Goal: Task Accomplishment & Management: Manage account settings

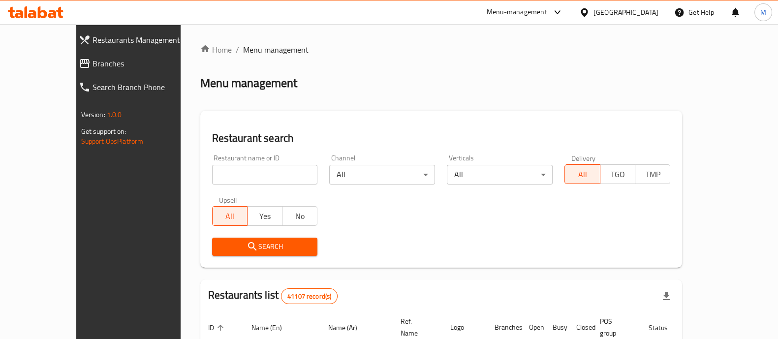
click at [224, 181] on input "search" at bounding box center [265, 175] width 106 height 20
paste input "673642"
type input "673642"
click button "Search" at bounding box center [265, 247] width 106 height 18
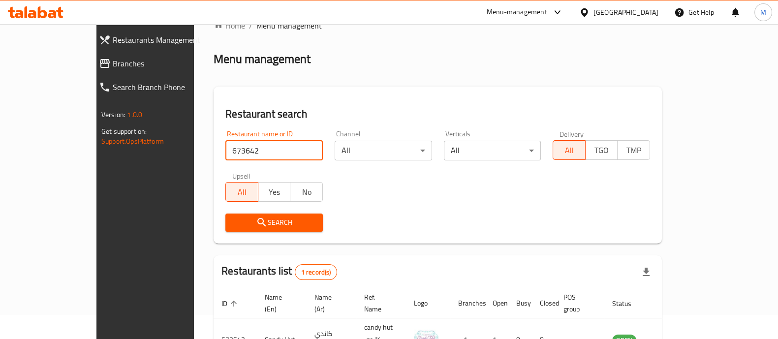
scroll to position [61, 0]
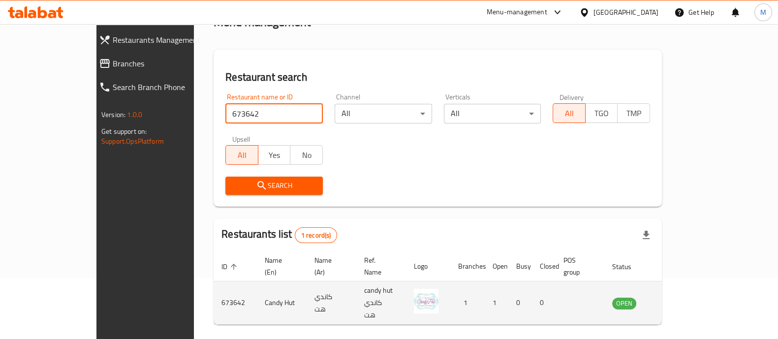
click at [675, 299] on icon "enhanced table" at bounding box center [669, 303] width 11 height 8
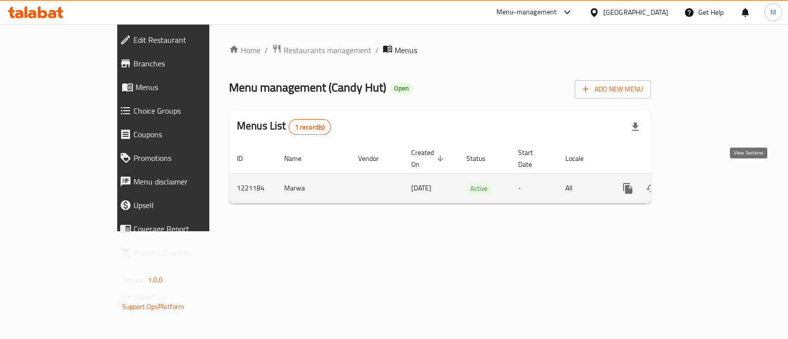
click at [703, 184] on icon "enhanced table" at bounding box center [698, 188] width 9 height 9
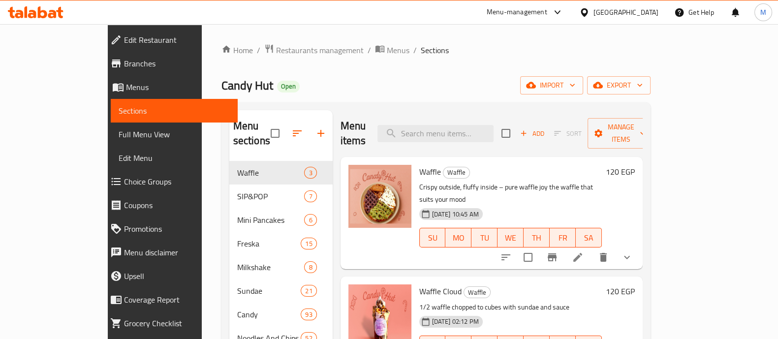
click at [633, 252] on icon "show more" at bounding box center [627, 258] width 12 height 12
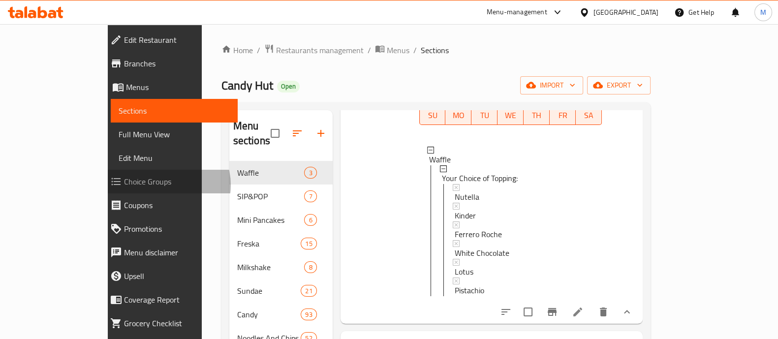
click at [124, 185] on span "Choice Groups" at bounding box center [177, 182] width 106 height 12
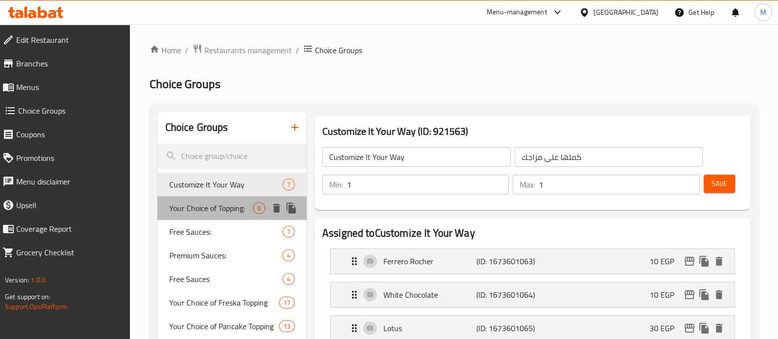
click at [227, 212] on span "Your Choice of Topping:" at bounding box center [211, 208] width 84 height 12
type input "Your Choice of Topping:"
type input "اختيارك من الإضافات"
type input "4"
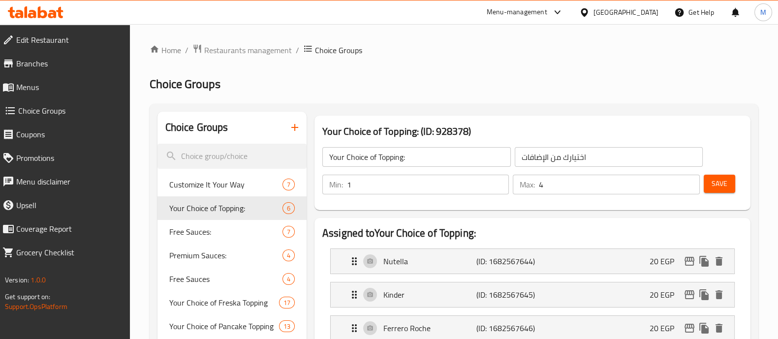
click at [56, 84] on span "Menus" at bounding box center [69, 87] width 106 height 12
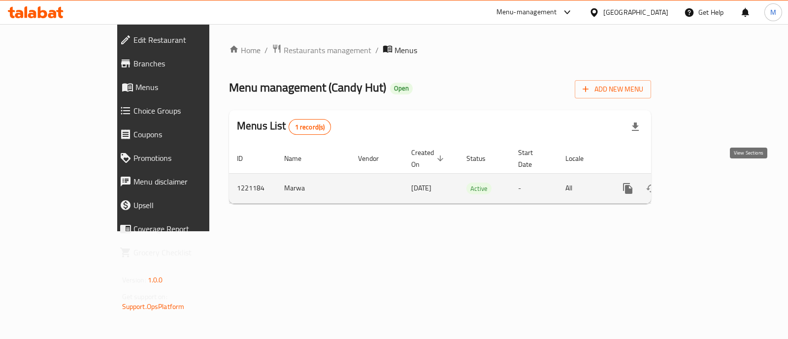
click at [704, 183] on icon "enhanced table" at bounding box center [699, 189] width 12 height 12
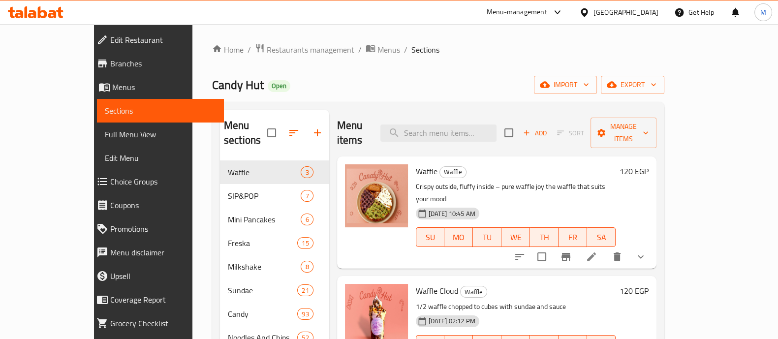
scroll to position [192, 0]
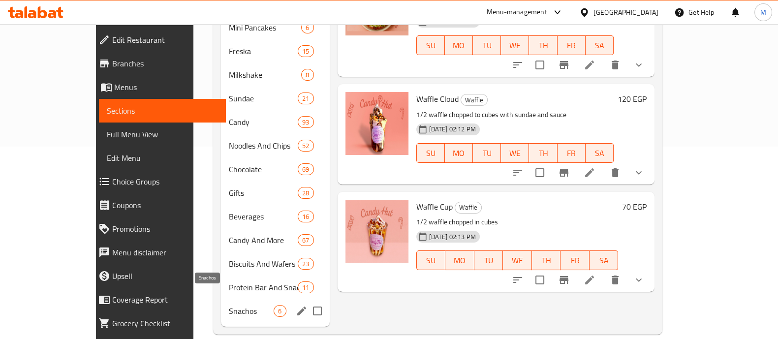
drag, startPoint x: 219, startPoint y: 299, endPoint x: 225, endPoint y: 296, distance: 6.9
click at [229, 305] on span "Snachos" at bounding box center [251, 311] width 45 height 12
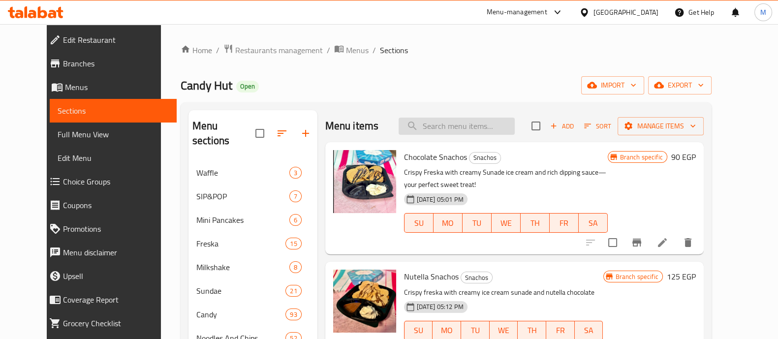
click at [443, 123] on input "search" at bounding box center [457, 126] width 116 height 17
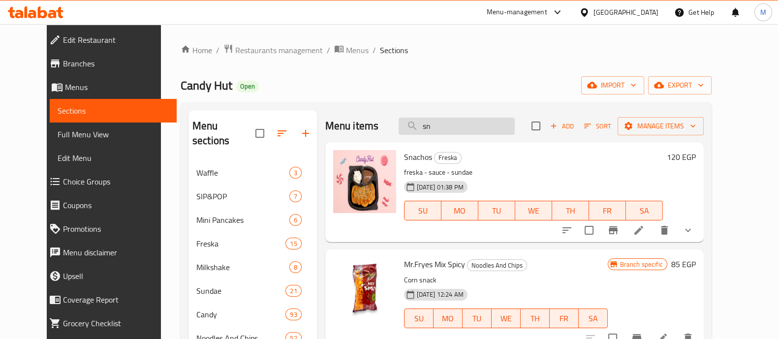
type input "s"
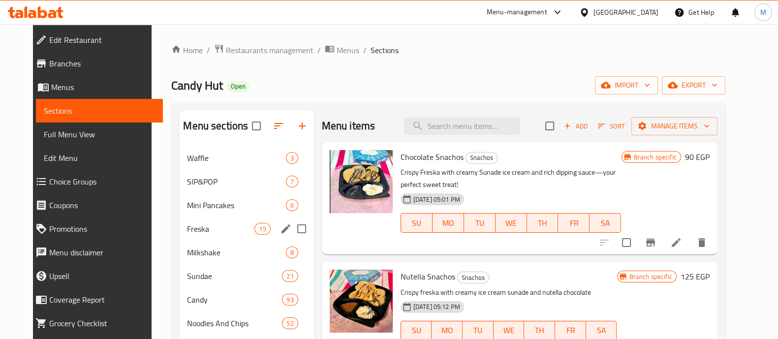
click at [187, 232] on span "Freska" at bounding box center [220, 229] width 67 height 12
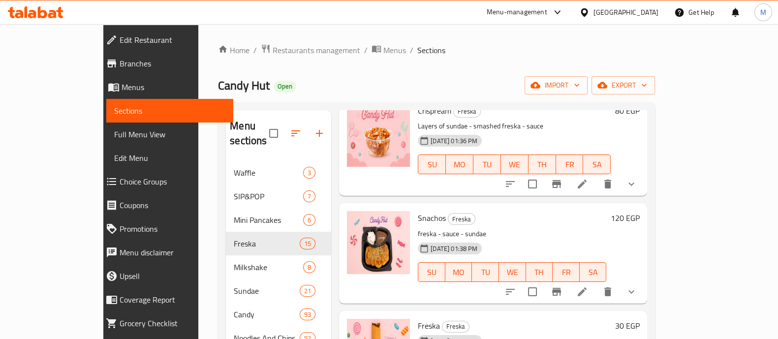
scroll to position [123, 0]
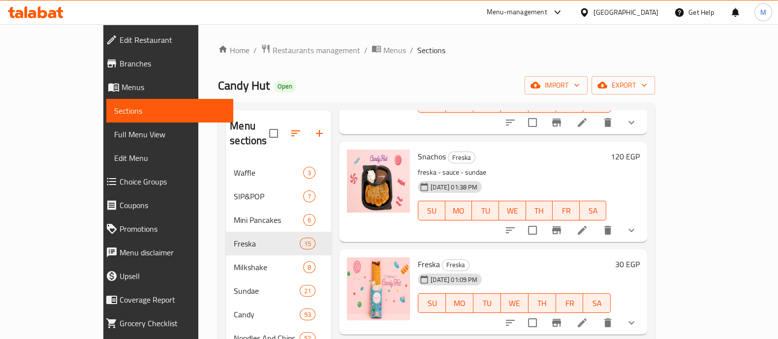
click at [643, 219] on button "show more" at bounding box center [632, 231] width 24 height 24
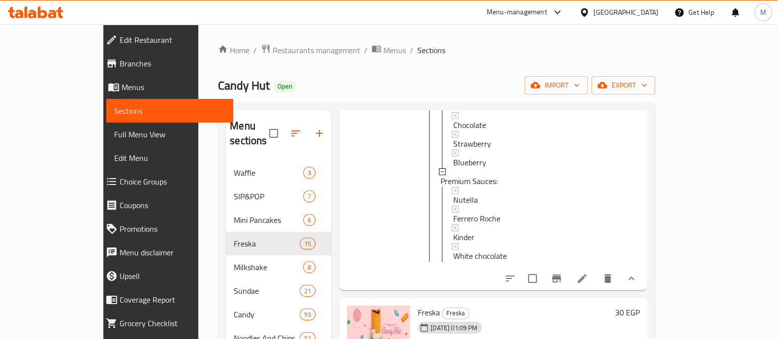
scroll to position [369, 0]
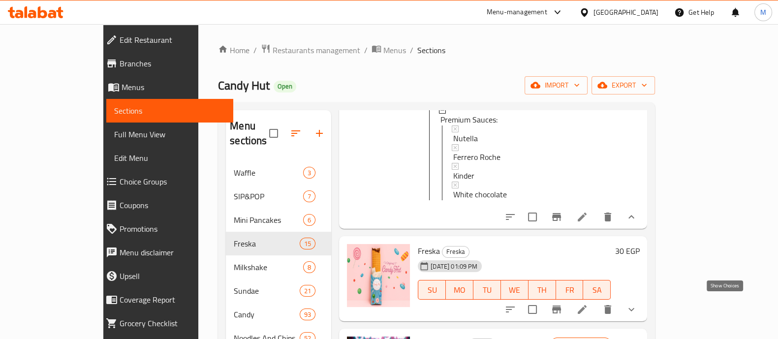
click at [637, 304] on icon "show more" at bounding box center [632, 310] width 12 height 12
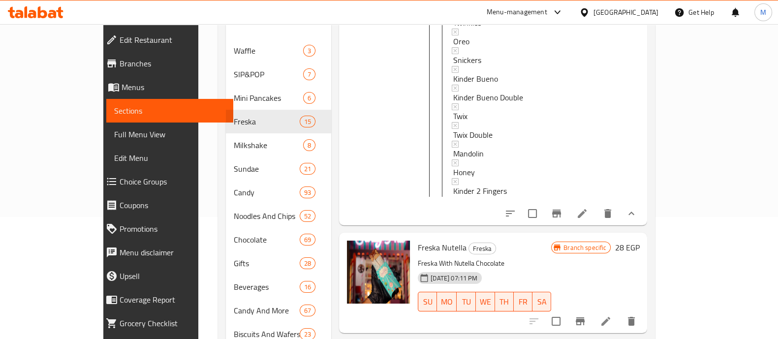
scroll to position [123, 0]
click at [637, 219] on icon "show more" at bounding box center [632, 213] width 12 height 12
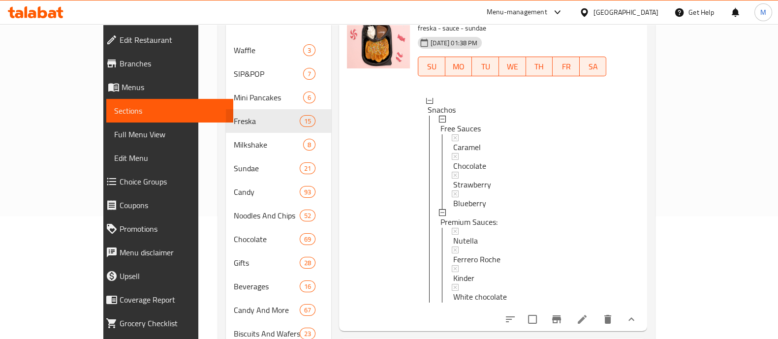
scroll to position [172, 0]
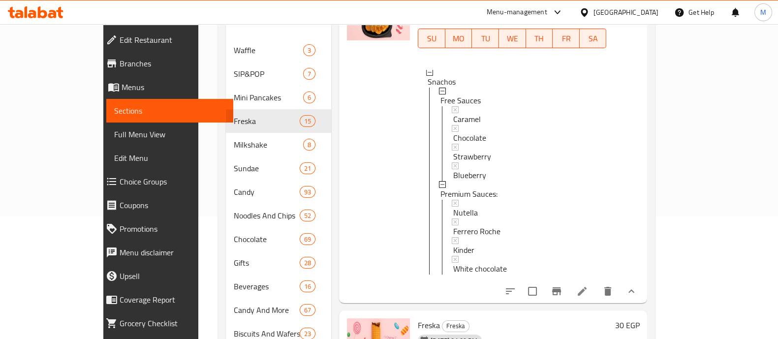
click at [120, 185] on span "Choice Groups" at bounding box center [173, 182] width 106 height 12
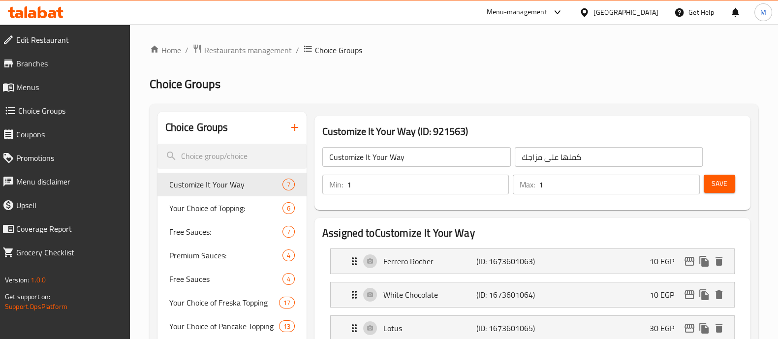
scroll to position [61, 0]
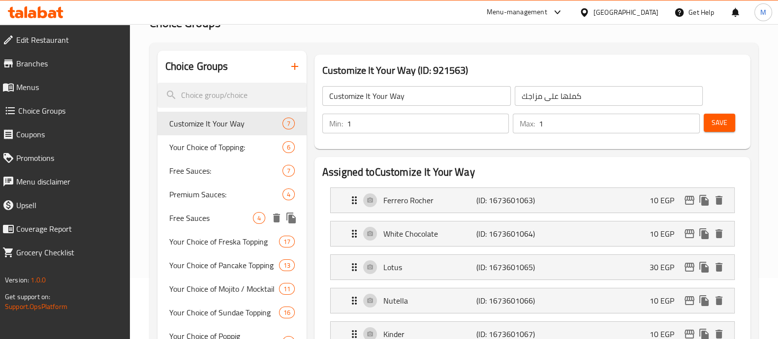
click at [201, 218] on span "Free Sauces" at bounding box center [211, 218] width 84 height 12
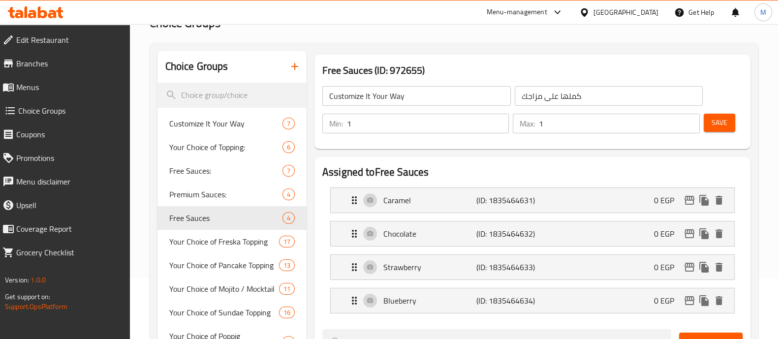
type input "Free Sauces"
type input "صوصات مجانية"
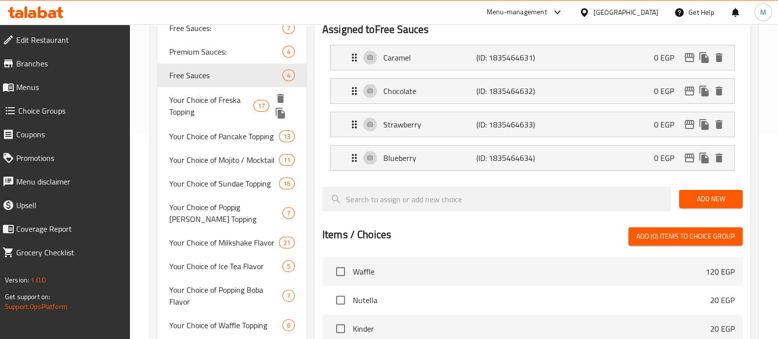
scroll to position [185, 0]
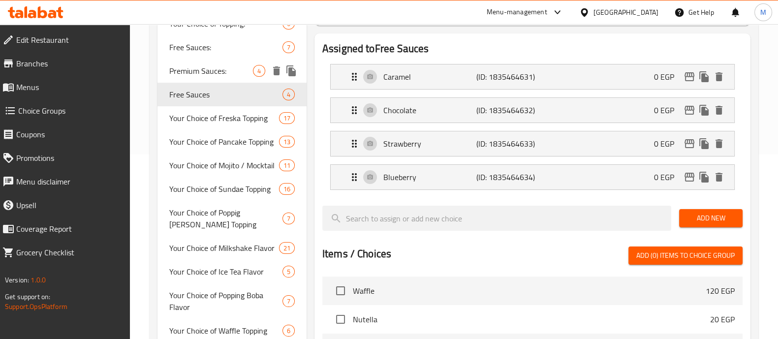
click at [224, 75] on span "Premium Sauces:" at bounding box center [211, 71] width 84 height 12
type input "Premium Sauces:"
type input "صوصات فاخرة"
type input "0"
type input "4"
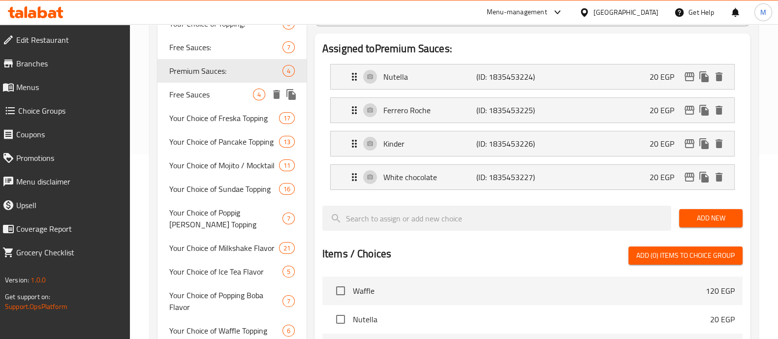
click at [216, 100] on span "Free Sauces" at bounding box center [211, 95] width 84 height 12
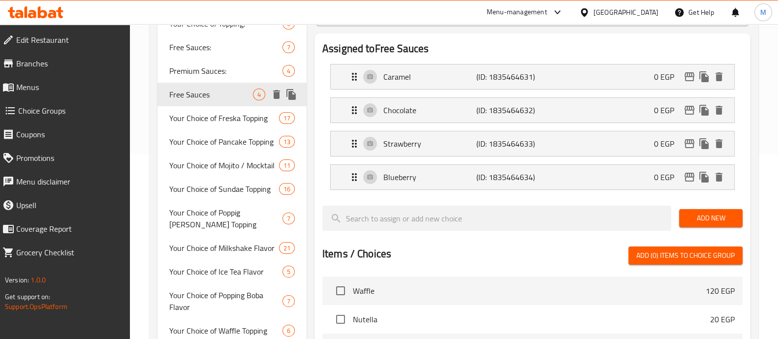
type input "Free Sauces"
type input "صوصات مجانية"
type input "1"
click at [707, 217] on span "Add New" at bounding box center [711, 218] width 48 height 12
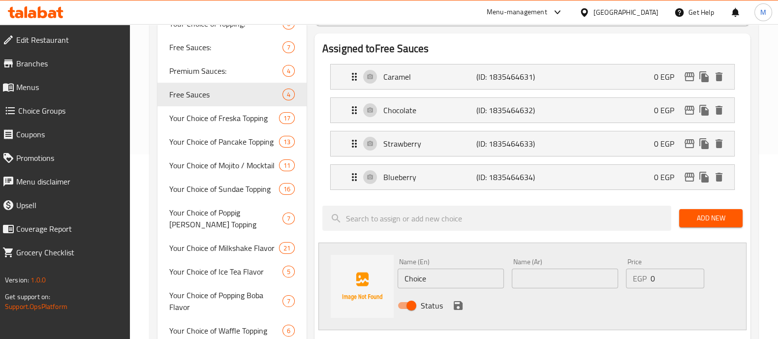
click at [418, 278] on input "Choice" at bounding box center [451, 279] width 106 height 20
type input "Nutella"
click at [538, 282] on input "text" at bounding box center [565, 279] width 106 height 20
type input "k"
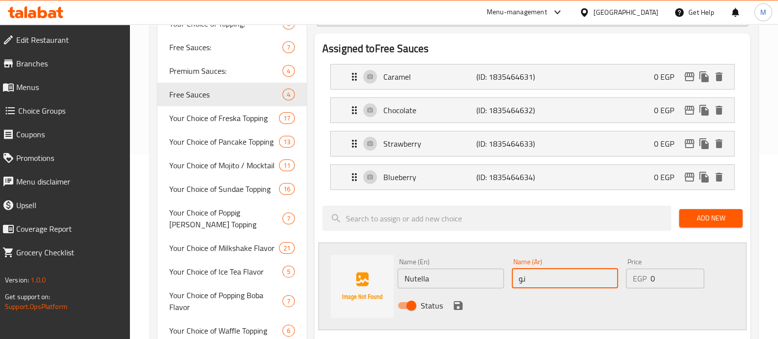
type input "نوتيلا"
click at [458, 303] on icon "save" at bounding box center [458, 306] width 12 height 12
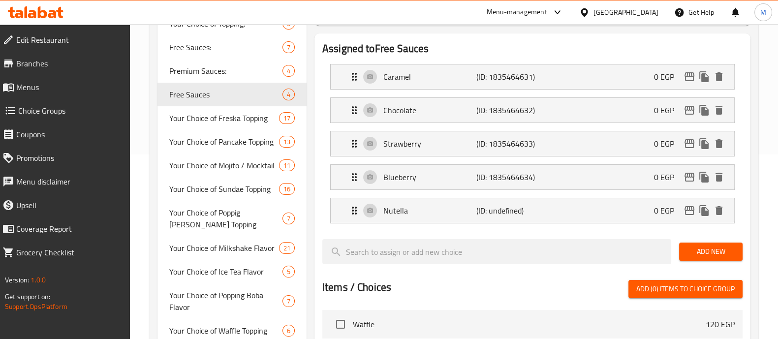
click at [709, 248] on span "Add New" at bounding box center [711, 252] width 48 height 12
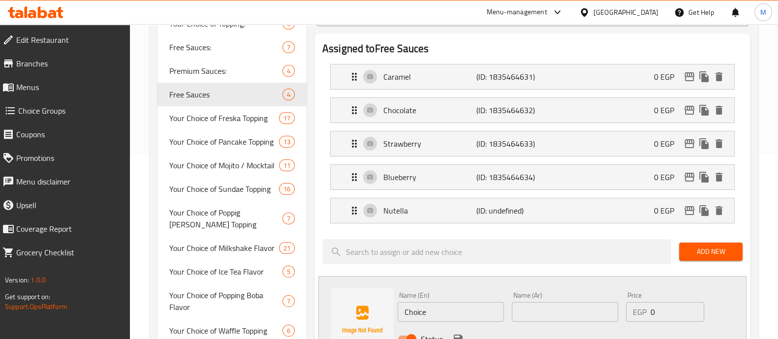
click at [413, 312] on input "Choice" at bounding box center [451, 312] width 106 height 20
type input "["
type input "Ferrero Roche"
click at [550, 314] on input "text" at bounding box center [565, 312] width 106 height 20
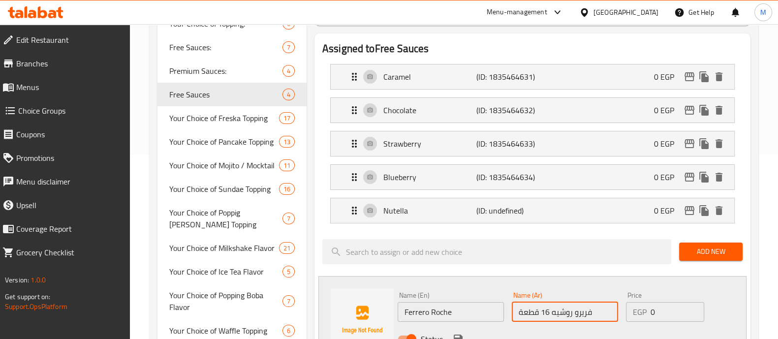
drag, startPoint x: 550, startPoint y: 308, endPoint x: 507, endPoint y: 316, distance: 43.5
click at [507, 316] on div "Name (En) [PERSON_NAME] [PERSON_NAME] Name (En) Name (Ar) فريرو روشيه 16 قطعة N…" at bounding box center [565, 320] width 343 height 64
click at [547, 309] on input "فريرو روشيه 16 قطعة" at bounding box center [565, 312] width 106 height 20
drag, startPoint x: 518, startPoint y: 315, endPoint x: 542, endPoint y: 315, distance: 24.1
click at [542, 315] on input "فريرو روشيه 16 قطعة" at bounding box center [565, 312] width 106 height 20
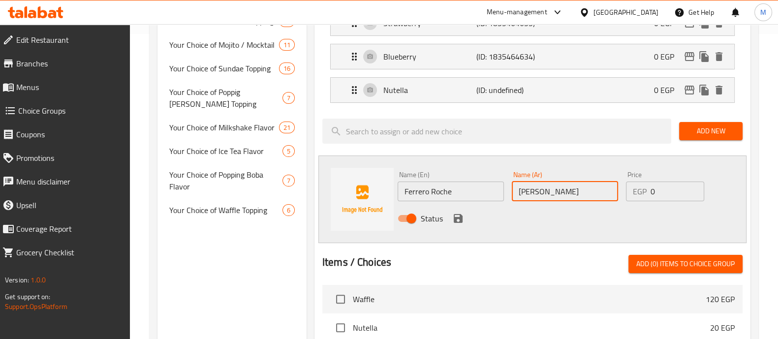
scroll to position [308, 0]
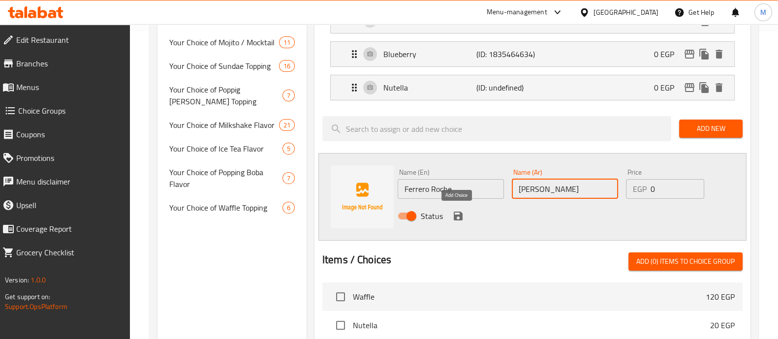
type input "[PERSON_NAME]"
click at [460, 218] on icon "save" at bounding box center [458, 216] width 9 height 9
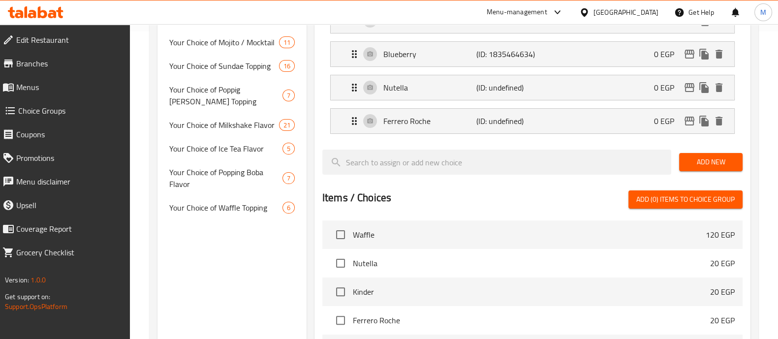
click at [699, 153] on button "Add New" at bounding box center [710, 162] width 63 height 18
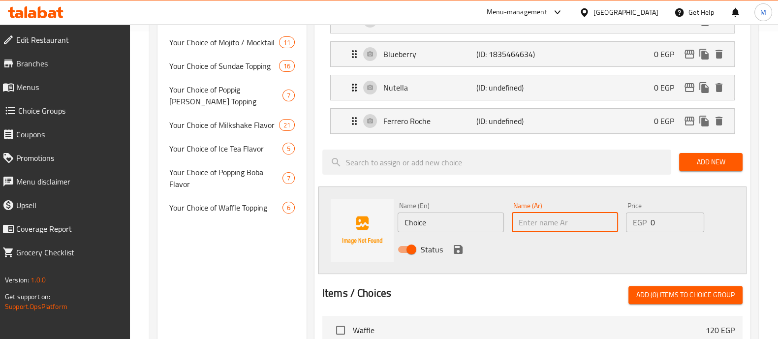
click at [544, 221] on input "text" at bounding box center [565, 223] width 106 height 20
type input "كيندر"
click at [424, 220] on input "Choice" at bounding box center [451, 223] width 106 height 20
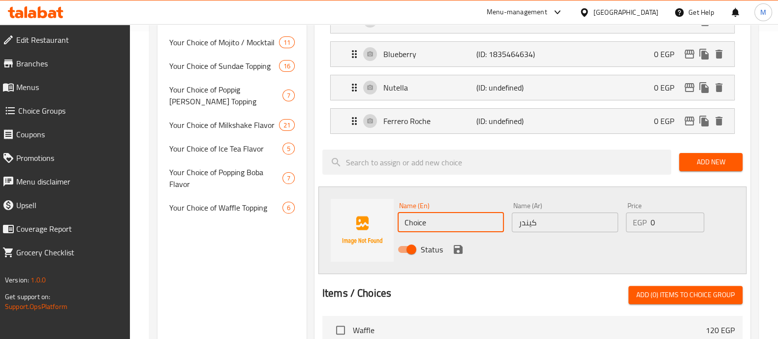
click at [424, 220] on input "Choice" at bounding box center [451, 223] width 106 height 20
type input "Kinder"
drag, startPoint x: 619, startPoint y: 253, endPoint x: 557, endPoint y: 256, distance: 62.1
click at [619, 253] on div "Status" at bounding box center [565, 249] width 343 height 27
click at [461, 246] on icon "save" at bounding box center [458, 249] width 9 height 9
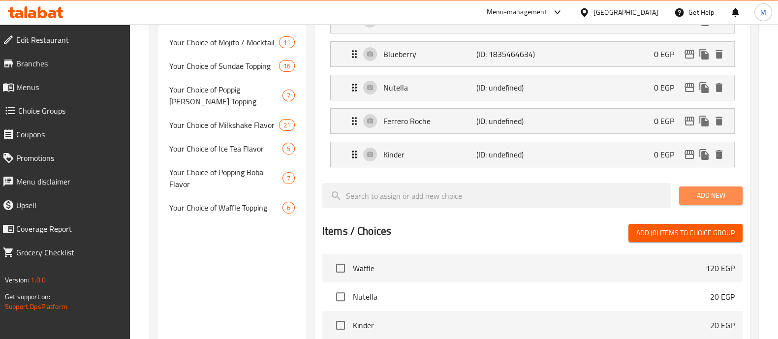
click at [726, 198] on span "Add New" at bounding box center [711, 196] width 48 height 12
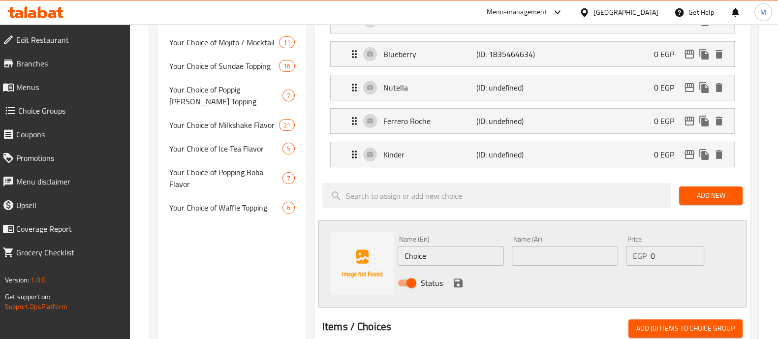
click at [415, 253] on input "Choice" at bounding box center [451, 256] width 106 height 20
click at [414, 253] on input "Choice" at bounding box center [451, 256] width 106 height 20
type input "White Chocolate"
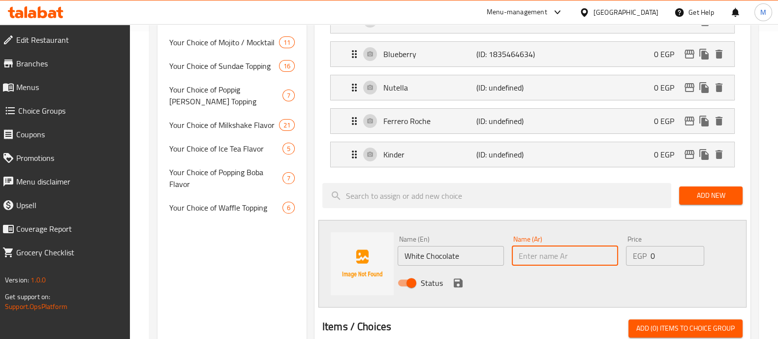
click at [586, 263] on input "text" at bounding box center [565, 256] width 106 height 20
click at [468, 258] on input "White Chocolate" at bounding box center [451, 256] width 106 height 20
click at [529, 244] on div "Name (Ar) Name (Ar)" at bounding box center [565, 251] width 106 height 30
click at [527, 251] on input "text" at bounding box center [565, 256] width 106 height 20
paste input "الشوكولاتة البيضاء"
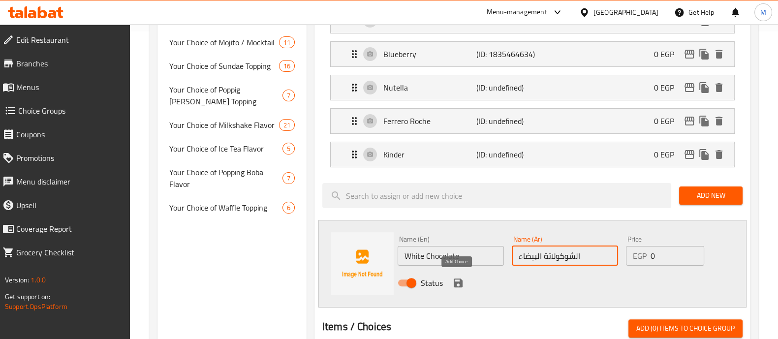
type input "الشوكولاتة البيضاء"
click at [459, 281] on icon "save" at bounding box center [458, 283] width 9 height 9
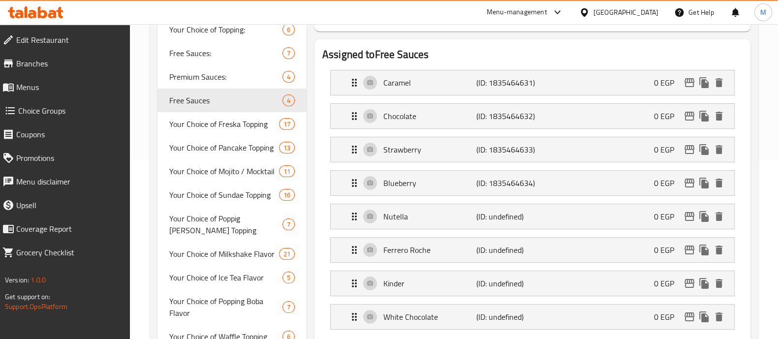
scroll to position [61, 0]
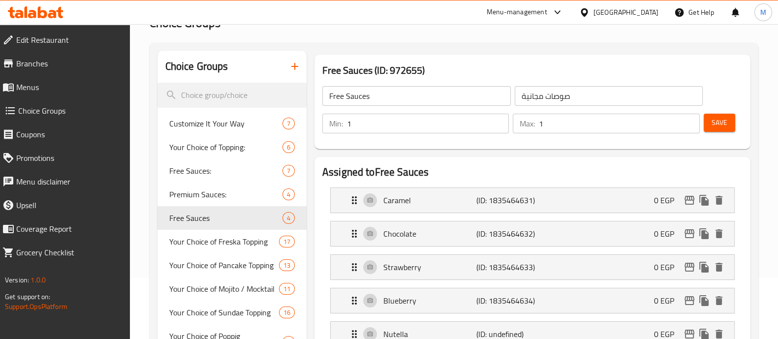
click at [711, 123] on button "Save" at bounding box center [720, 123] width 32 height 18
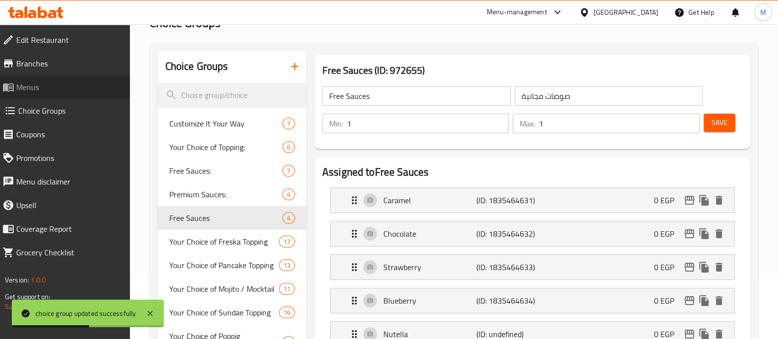
click at [56, 93] on span "Menus" at bounding box center [69, 87] width 106 height 12
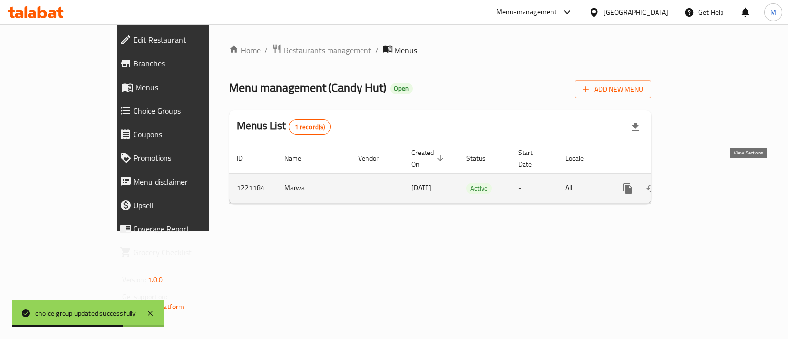
click at [704, 183] on icon "enhanced table" at bounding box center [699, 189] width 12 height 12
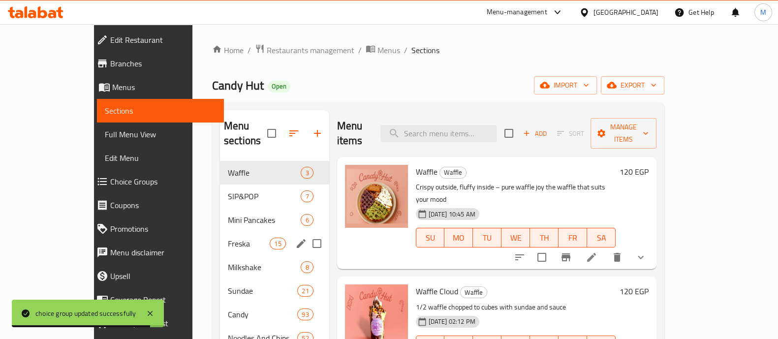
click at [220, 239] on div "Freska 15" at bounding box center [274, 244] width 109 height 24
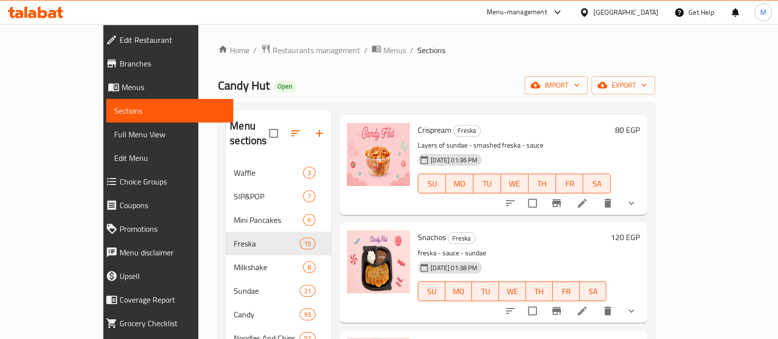
scroll to position [61, 0]
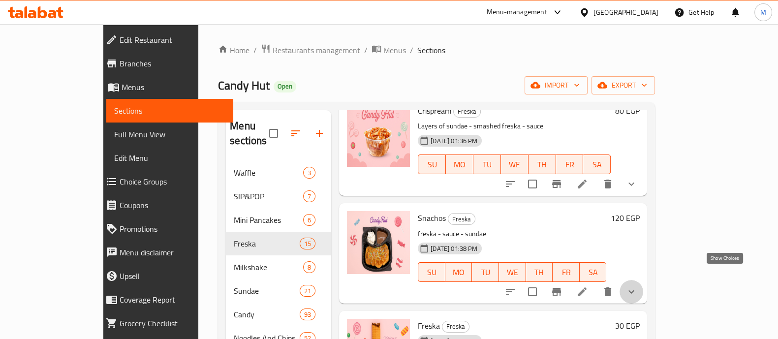
click at [637, 286] on icon "show more" at bounding box center [632, 292] width 12 height 12
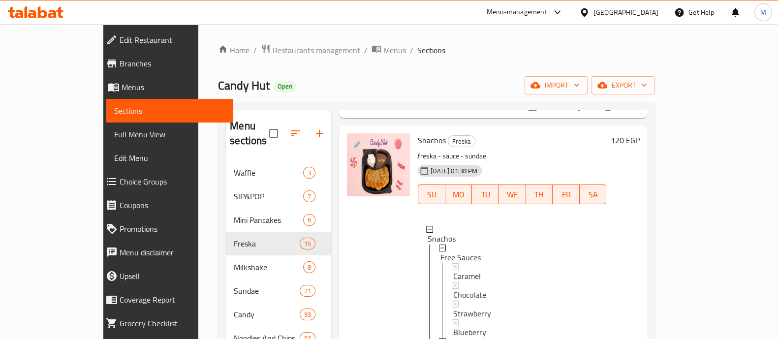
scroll to position [308, 0]
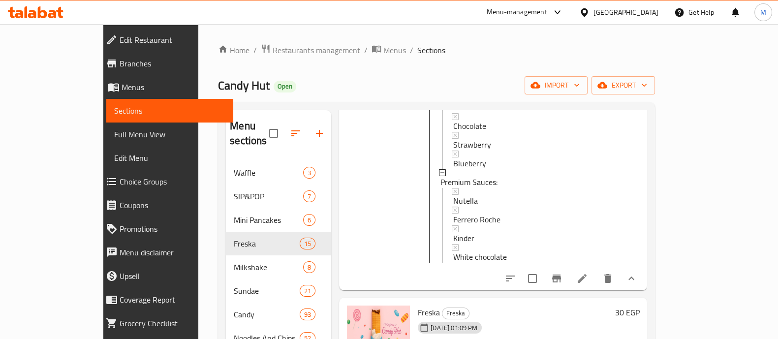
click at [587, 274] on icon at bounding box center [582, 278] width 9 height 9
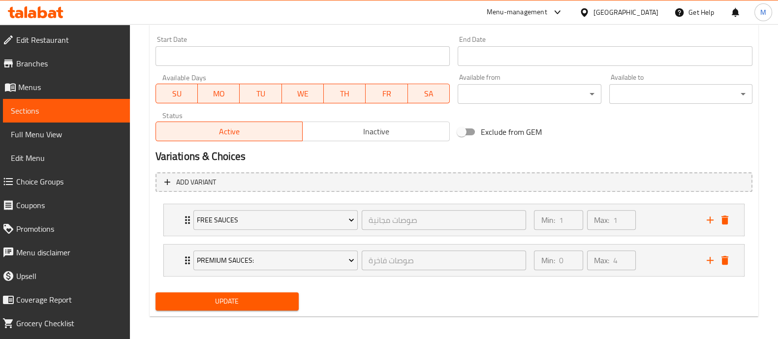
scroll to position [426, 0]
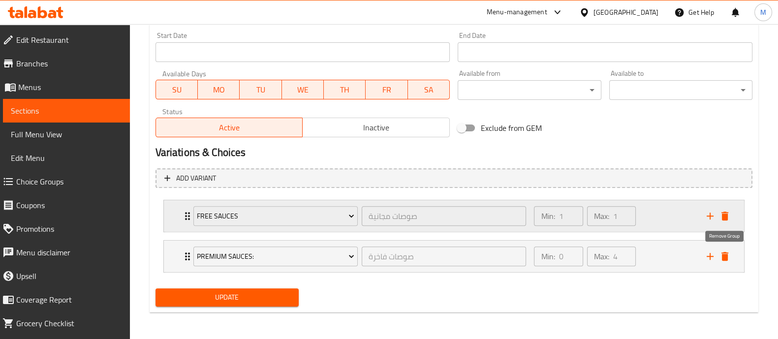
click at [727, 258] on icon "delete" at bounding box center [725, 256] width 7 height 9
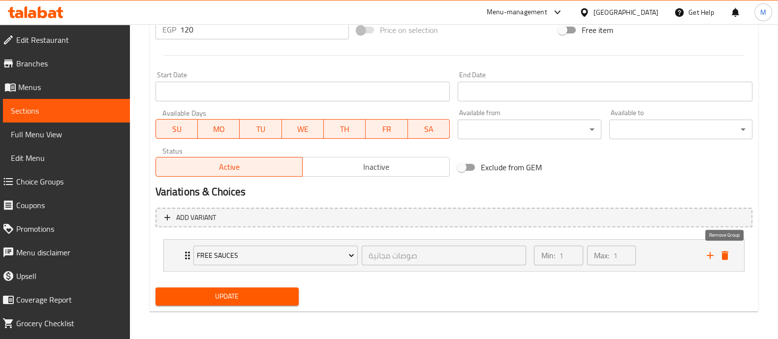
scroll to position [386, 0]
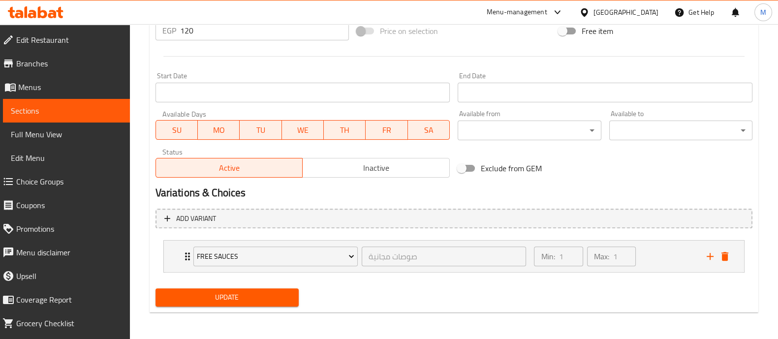
click at [212, 295] on span "Update" at bounding box center [226, 297] width 127 height 12
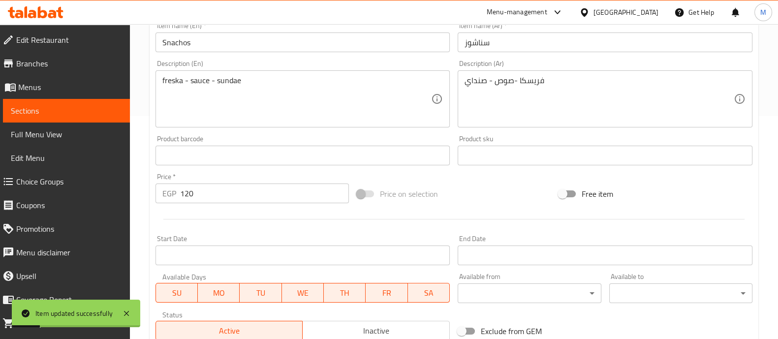
scroll to position [0, 0]
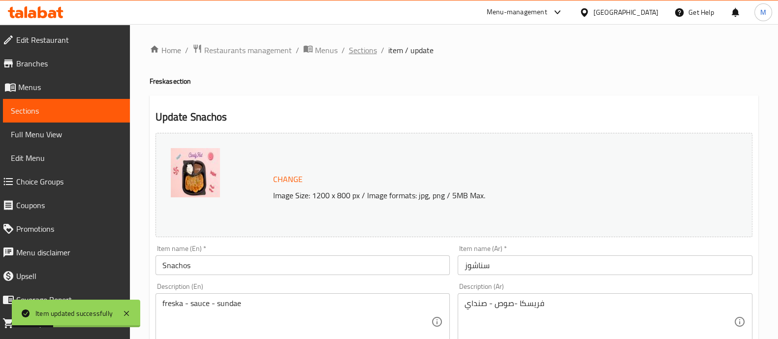
click at [369, 53] on span "Sections" at bounding box center [363, 50] width 28 height 12
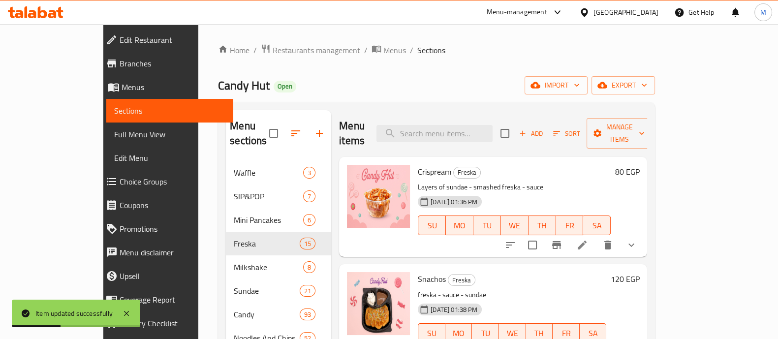
scroll to position [185, 0]
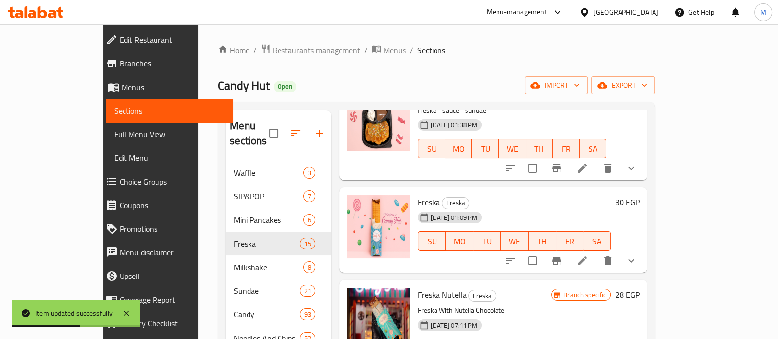
click at [637, 162] on icon "show more" at bounding box center [632, 168] width 12 height 12
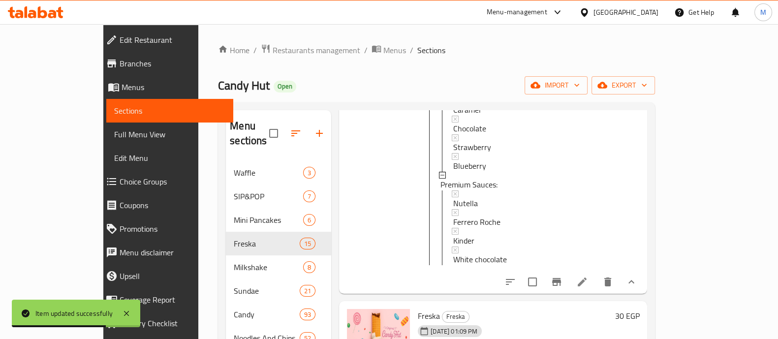
scroll to position [308, 0]
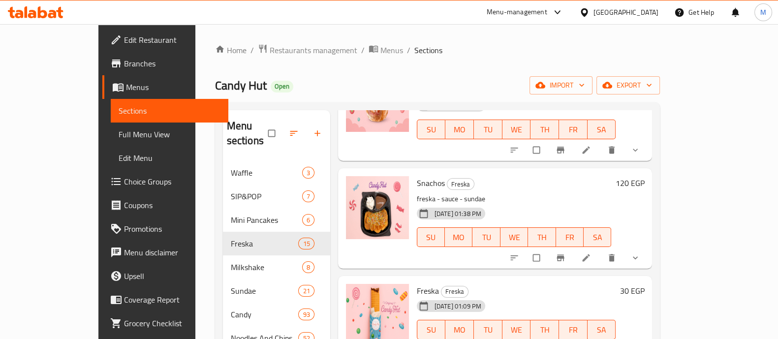
scroll to position [123, 0]
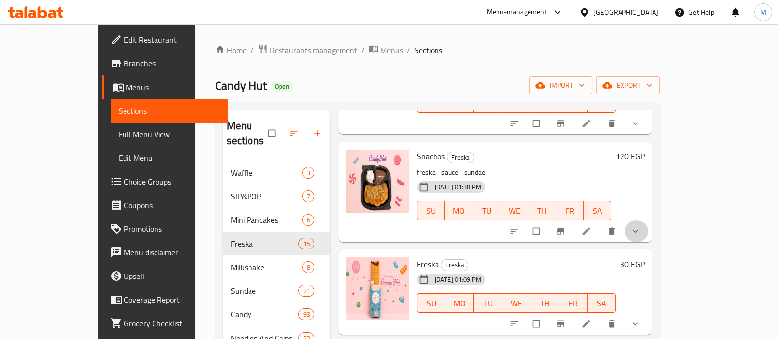
click at [648, 223] on button "show more" at bounding box center [637, 232] width 24 height 22
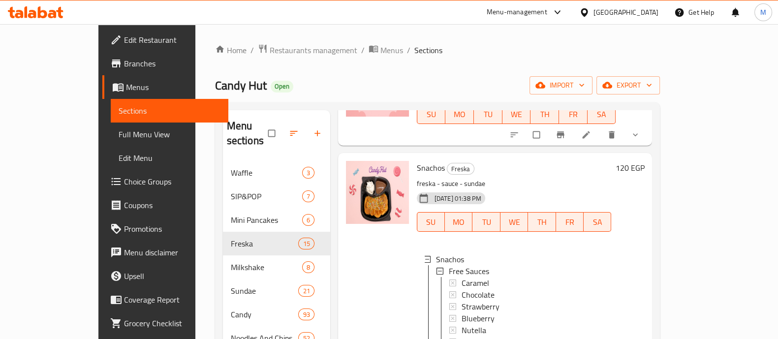
scroll to position [185, 0]
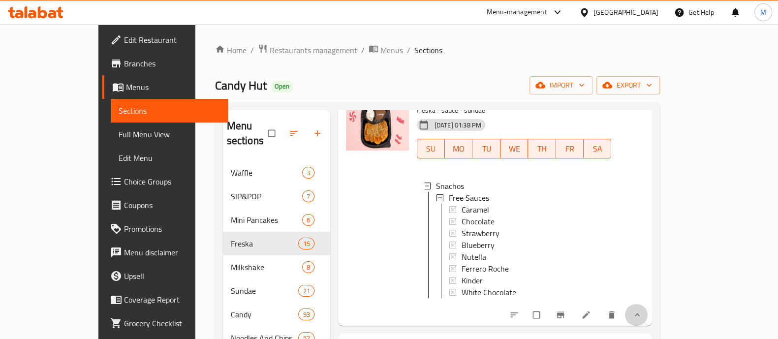
click at [642, 312] on span "show more" at bounding box center [637, 315] width 12 height 10
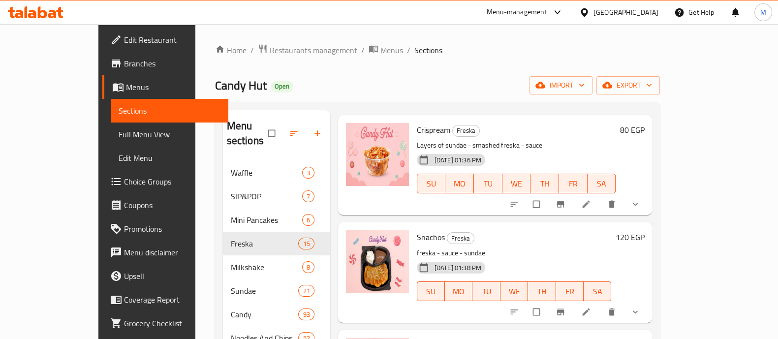
scroll to position [61, 0]
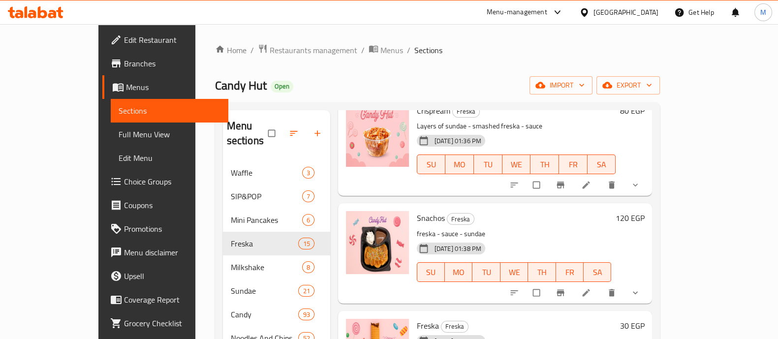
click at [642, 288] on span "show more" at bounding box center [637, 293] width 12 height 10
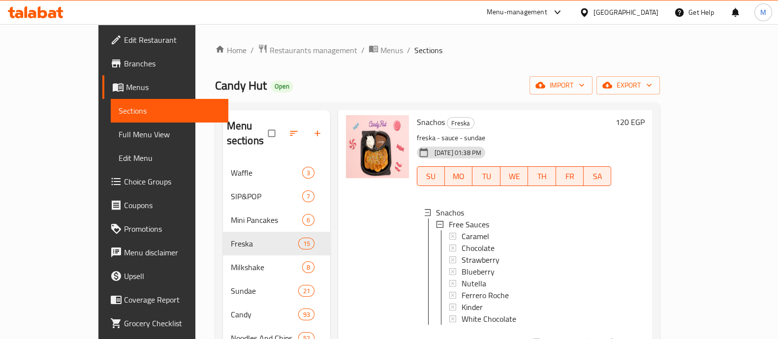
scroll to position [185, 0]
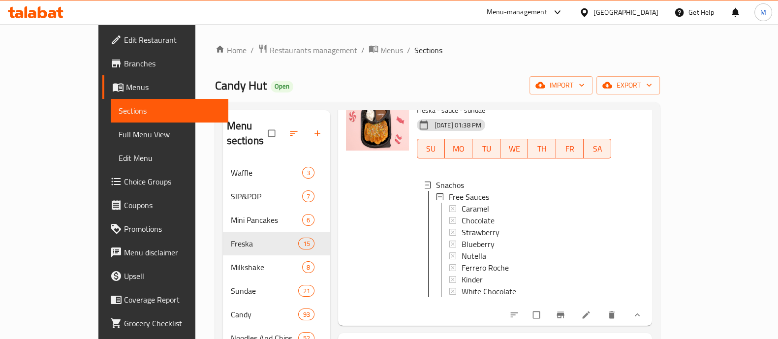
click at [124, 176] on span "Choice Groups" at bounding box center [172, 182] width 96 height 12
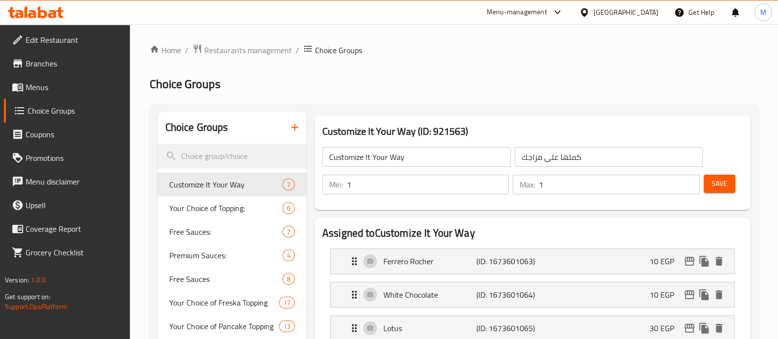
click at [210, 254] on div at bounding box center [389, 169] width 778 height 339
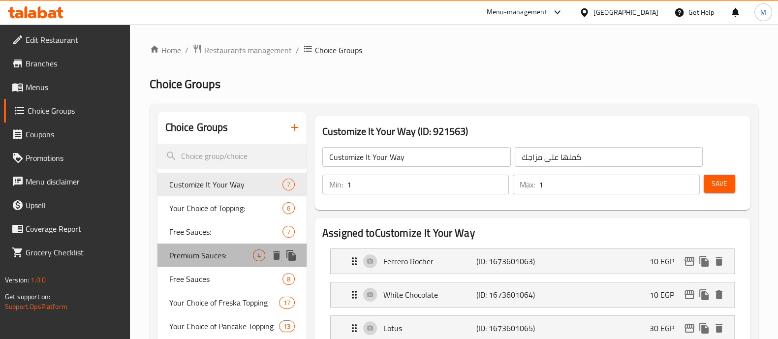
click at [219, 254] on span "Premium Sauces:" at bounding box center [211, 256] width 84 height 12
type input "Premium Sauces:"
type input "صوصات فاخرة"
type input "0"
type input "4"
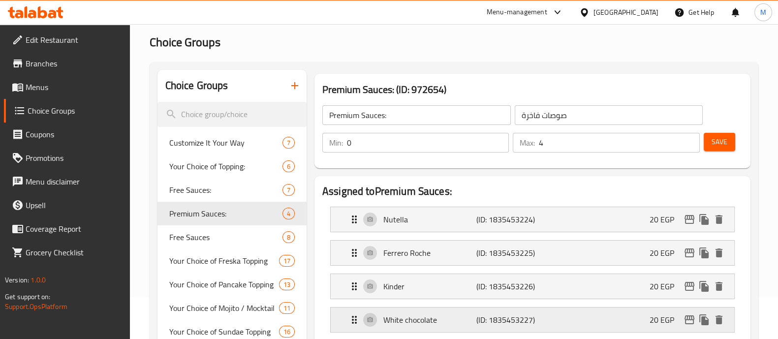
scroll to position [61, 0]
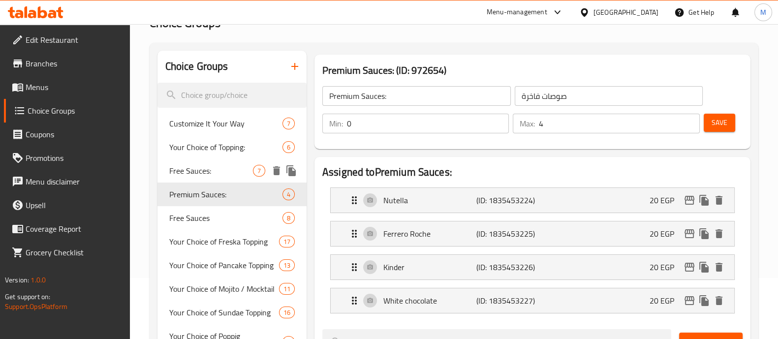
click at [204, 172] on span "Free Sauces:" at bounding box center [211, 171] width 84 height 12
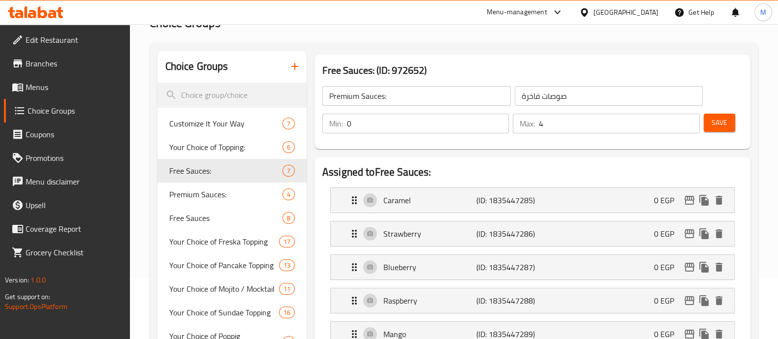
type input "Free Sauces:"
type input "صوصات مجانية"
type input "1"
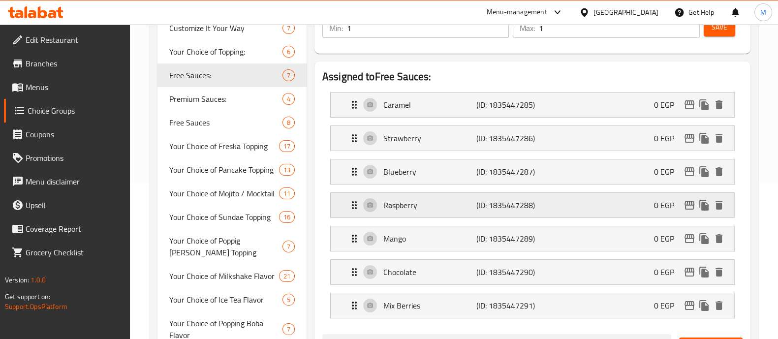
scroll to position [185, 0]
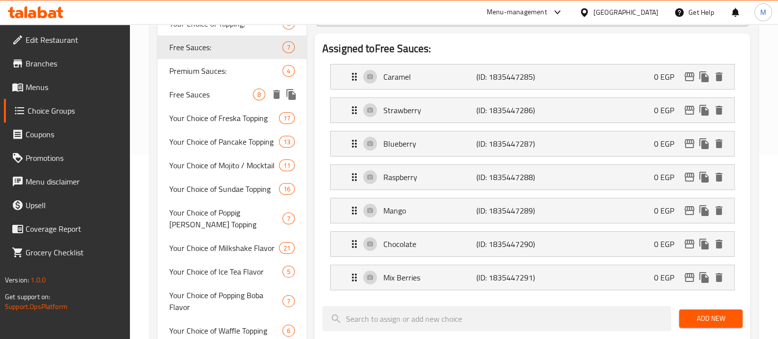
click at [215, 89] on span "Free Sauces" at bounding box center [211, 95] width 84 height 12
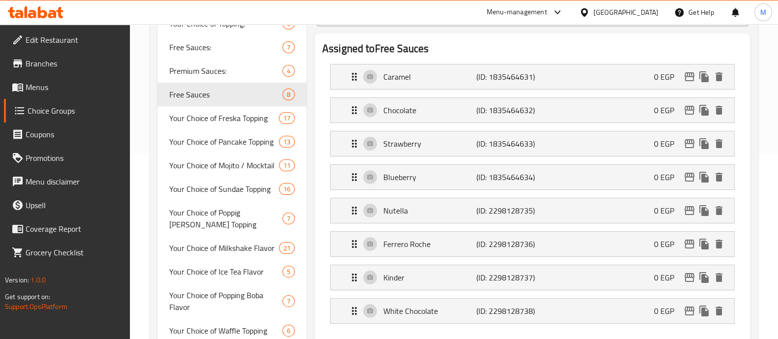
type input "Free Sauces"
click at [689, 207] on icon "edit" at bounding box center [690, 211] width 12 height 12
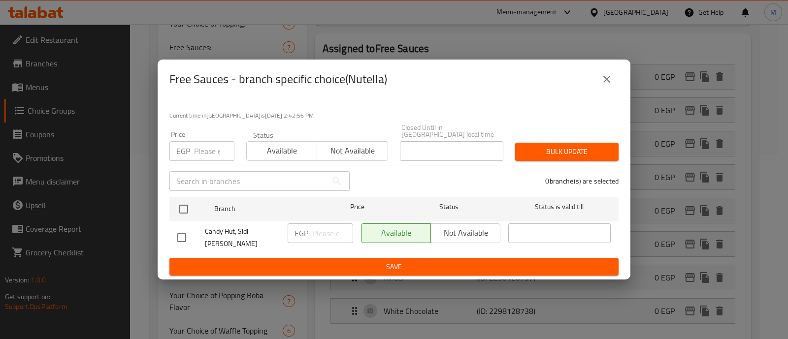
click at [192, 146] on div "EGP Price" at bounding box center [201, 151] width 65 height 20
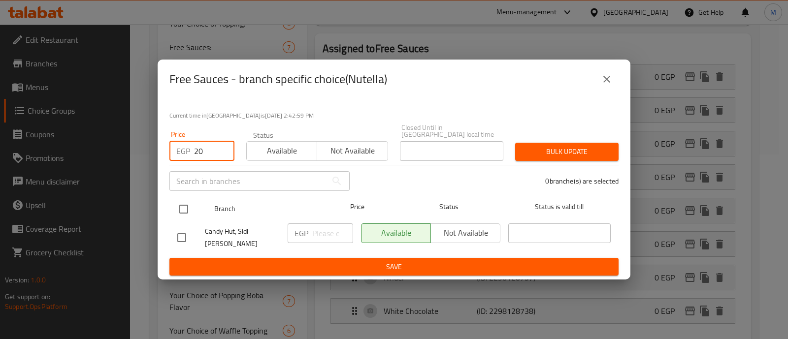
type input "20"
click at [184, 205] on input "checkbox" at bounding box center [183, 209] width 21 height 21
checkbox input "true"
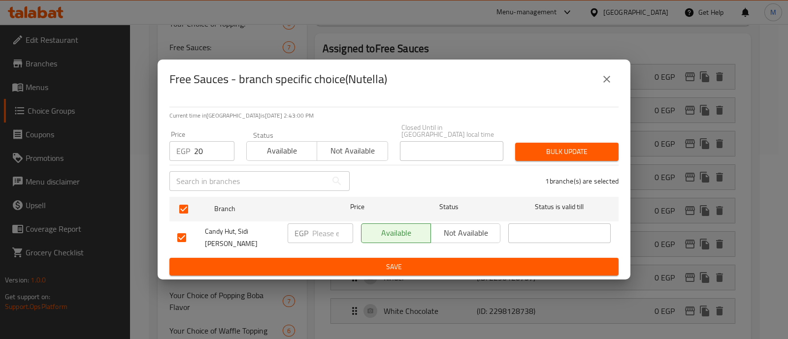
click at [558, 151] on span "Bulk update" at bounding box center [567, 152] width 88 height 12
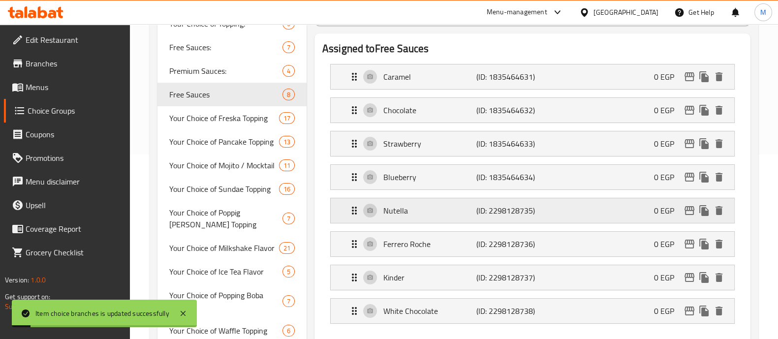
click at [671, 205] on p "0 EGP" at bounding box center [668, 211] width 28 height 12
click at [650, 205] on div "Nutella (ID: 2298128735) 0 EGP" at bounding box center [535, 210] width 374 height 25
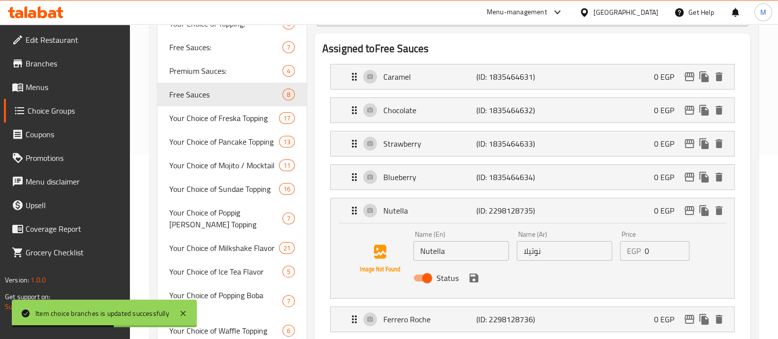
click at [660, 253] on input "0" at bounding box center [667, 251] width 45 height 20
click at [474, 281] on icon "save" at bounding box center [474, 278] width 9 height 9
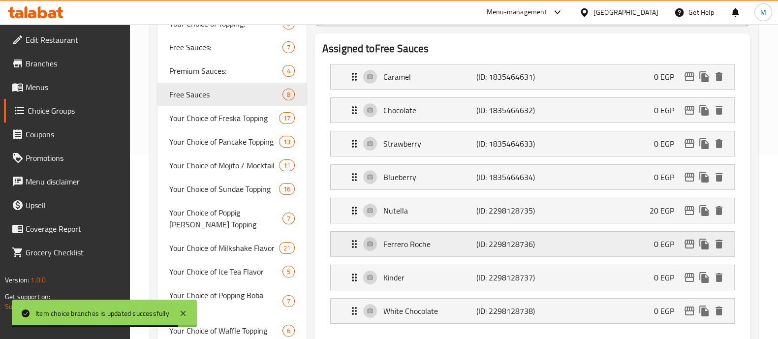
type input "20"
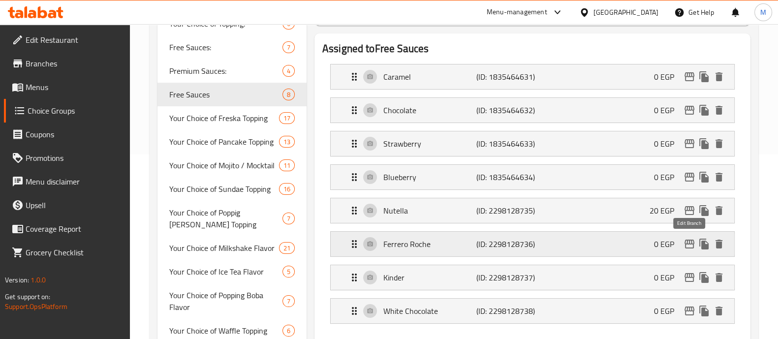
click at [687, 246] on icon "edit" at bounding box center [690, 244] width 12 height 12
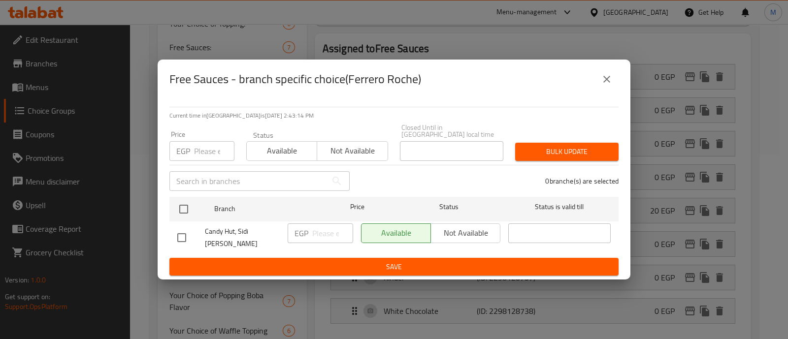
click at [201, 148] on input "number" at bounding box center [214, 151] width 40 height 20
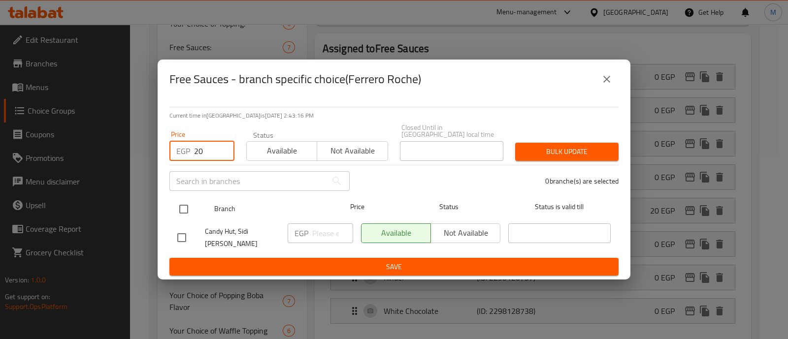
type input "20"
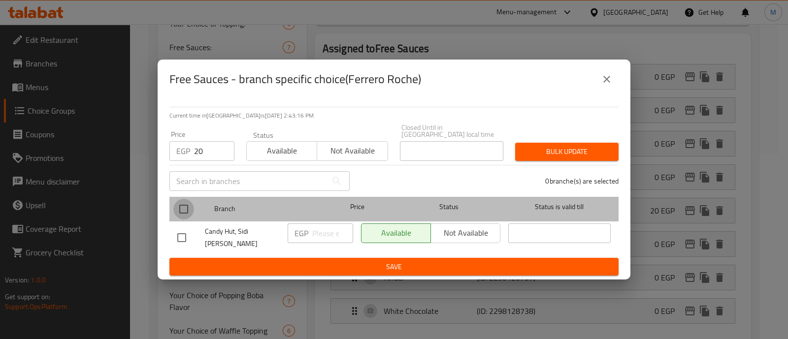
click at [188, 205] on input "checkbox" at bounding box center [183, 209] width 21 height 21
checkbox input "true"
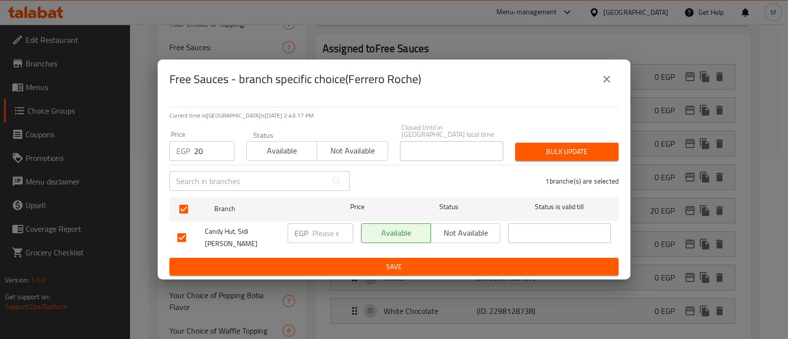
click at [559, 150] on span "Bulk update" at bounding box center [567, 152] width 88 height 12
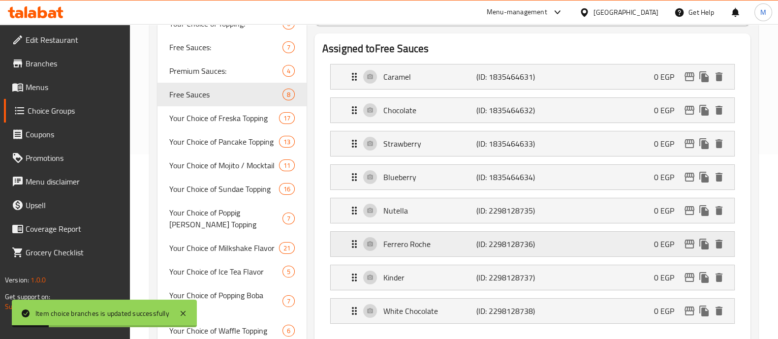
click at [624, 249] on div "Ferrero Roche (ID: 2298128736) 0 EGP" at bounding box center [535, 244] width 374 height 25
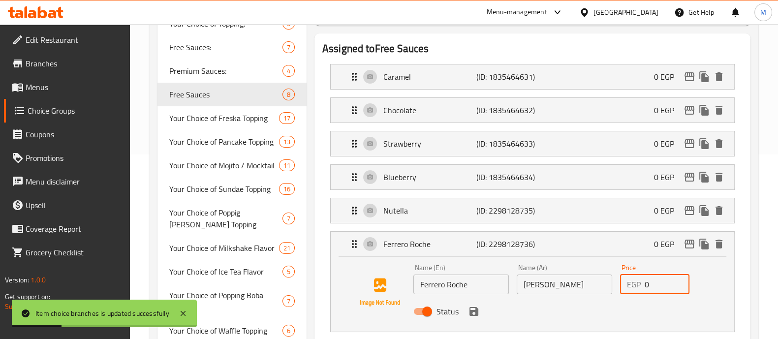
click at [663, 288] on input "0" at bounding box center [667, 285] width 45 height 20
click at [471, 311] on icon "save" at bounding box center [474, 311] width 9 height 9
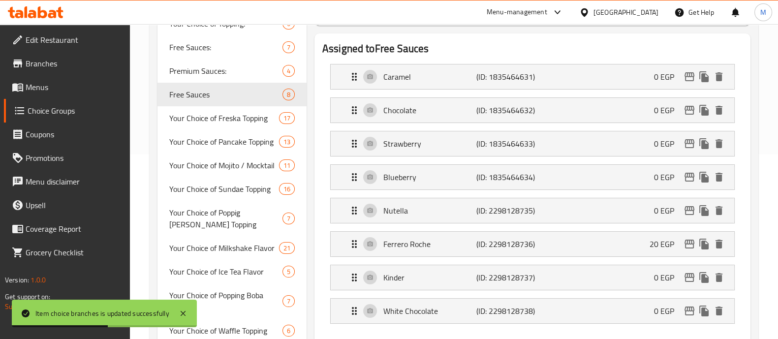
type input "20"
click at [687, 274] on icon "edit" at bounding box center [690, 277] width 10 height 9
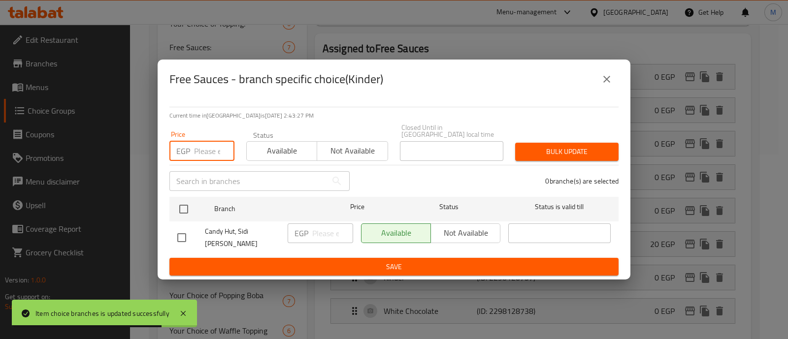
click at [205, 151] on input "number" at bounding box center [214, 151] width 40 height 20
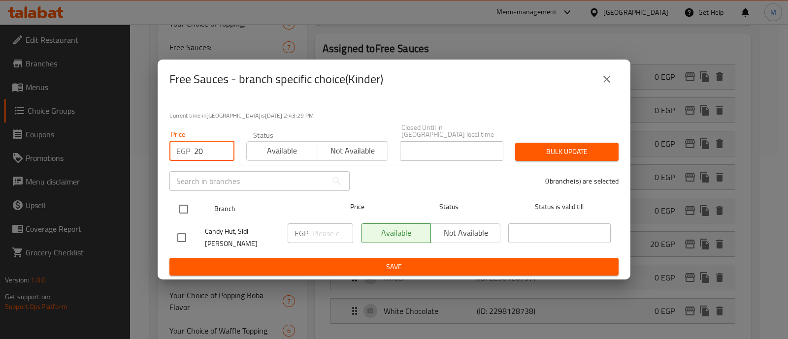
type input "20"
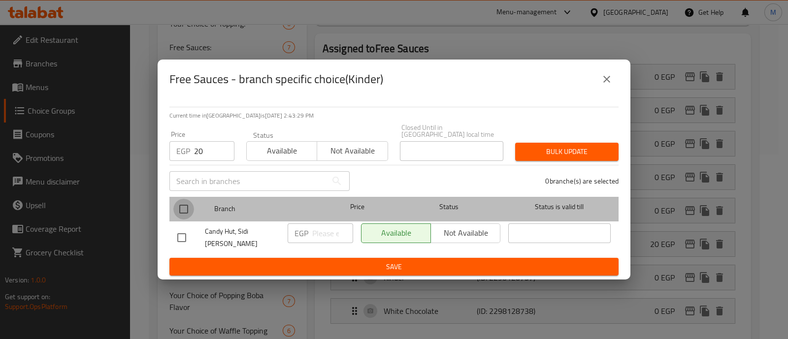
click at [189, 212] on input "checkbox" at bounding box center [183, 209] width 21 height 21
checkbox input "true"
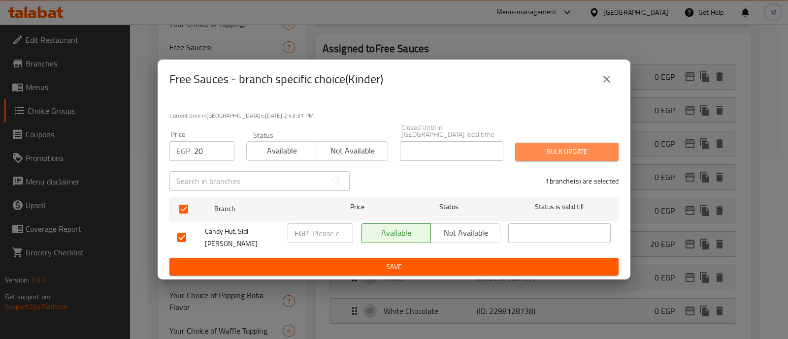
click at [593, 158] on button "Bulk update" at bounding box center [566, 152] width 103 height 18
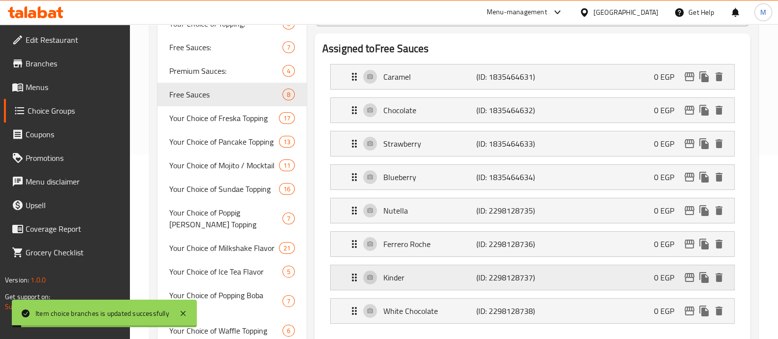
click at [655, 277] on p "0 EGP" at bounding box center [668, 278] width 28 height 12
click at [594, 278] on div "Kinder (ID: 2298128737) 0 EGP" at bounding box center [535, 277] width 374 height 25
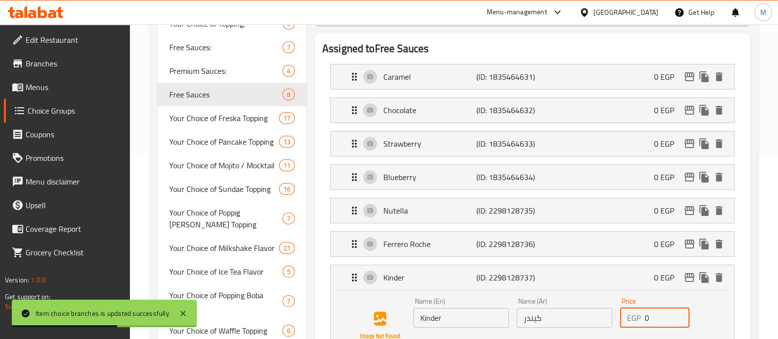
click at [655, 315] on input "0" at bounding box center [667, 318] width 45 height 20
click at [644, 304] on div "Price EGP 20 Price" at bounding box center [655, 313] width 70 height 30
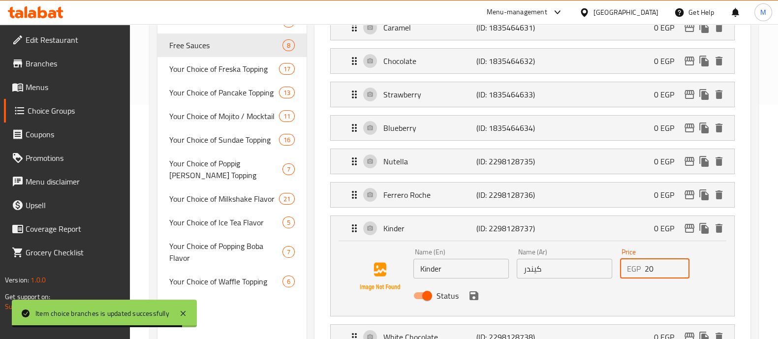
scroll to position [246, 0]
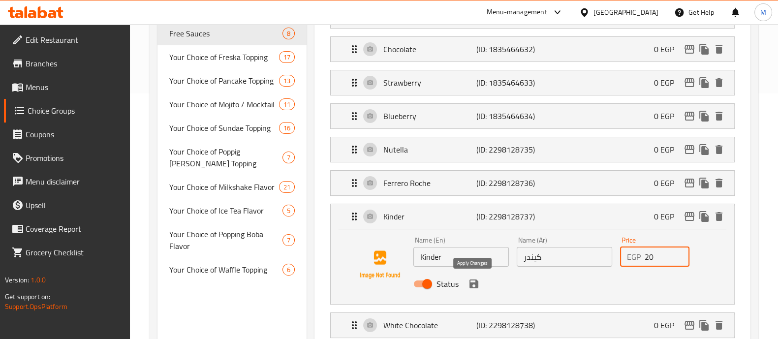
click at [474, 282] on icon "save" at bounding box center [474, 284] width 9 height 9
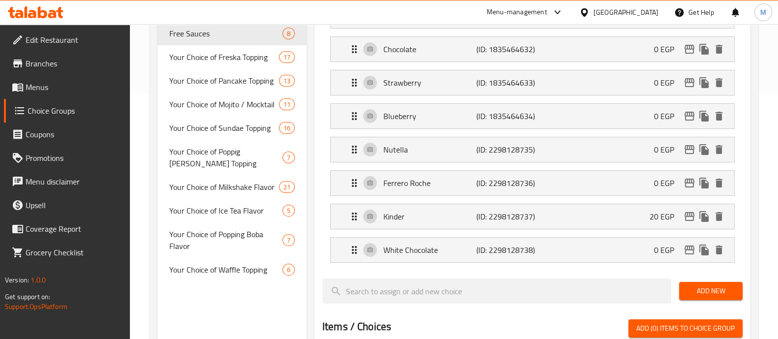
type input "20"
click at [689, 247] on icon "edit" at bounding box center [690, 250] width 10 height 9
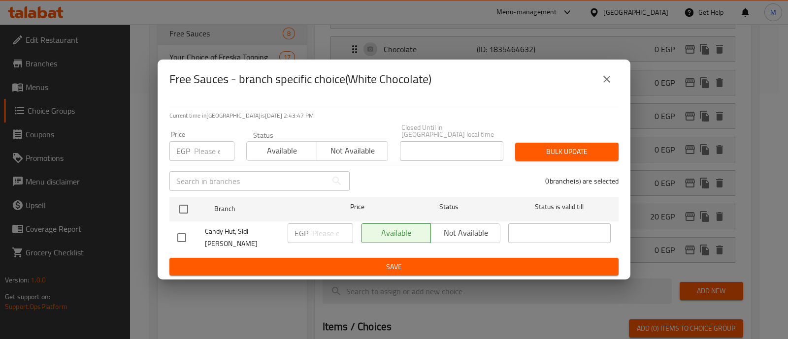
click at [209, 151] on input "number" at bounding box center [214, 151] width 40 height 20
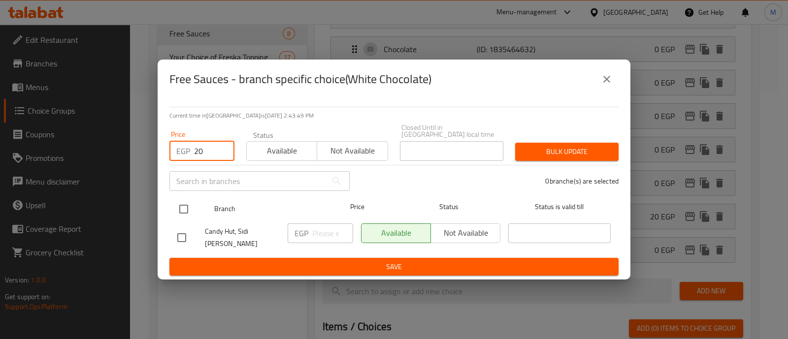
type input "20"
click at [182, 209] on input "checkbox" at bounding box center [183, 209] width 21 height 21
checkbox input "true"
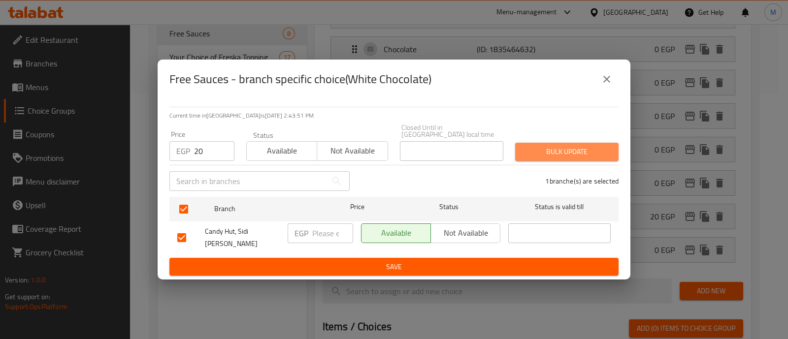
click at [571, 149] on span "Bulk update" at bounding box center [567, 152] width 88 height 12
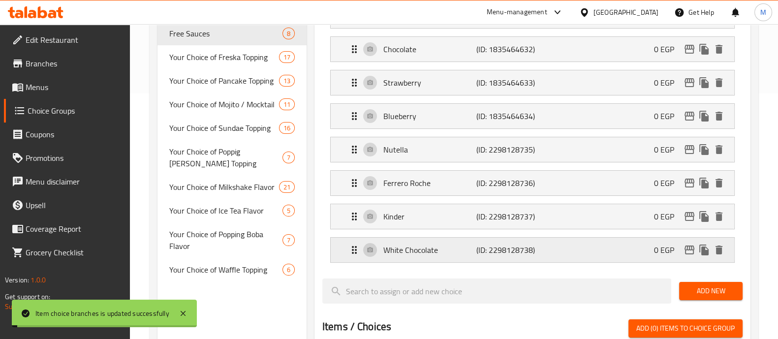
click at [650, 245] on div "White Chocolate (ID: 2298128738) 0 EGP" at bounding box center [535, 250] width 374 height 25
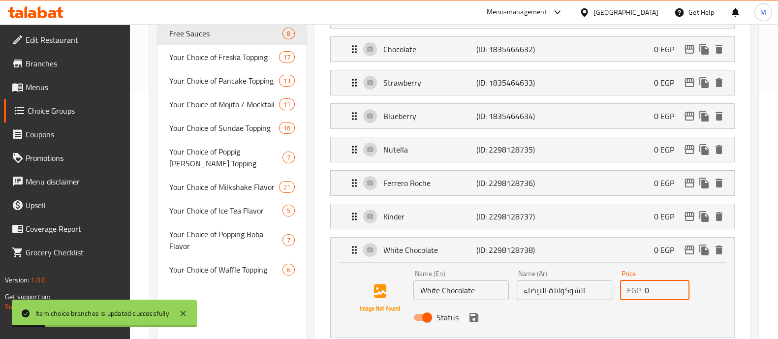
click at [662, 291] on input "0" at bounding box center [667, 291] width 45 height 20
click at [473, 315] on icon "save" at bounding box center [474, 317] width 9 height 9
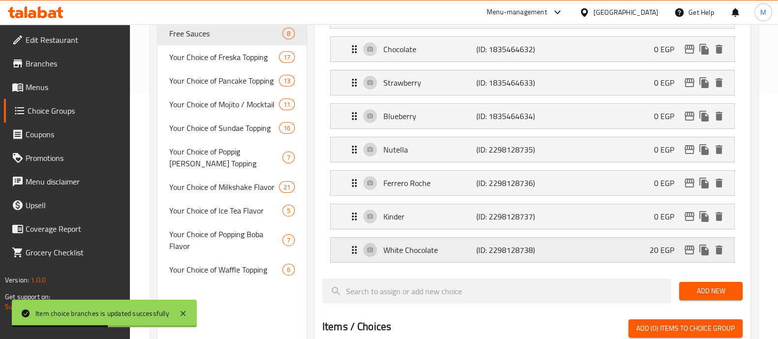
type input "20"
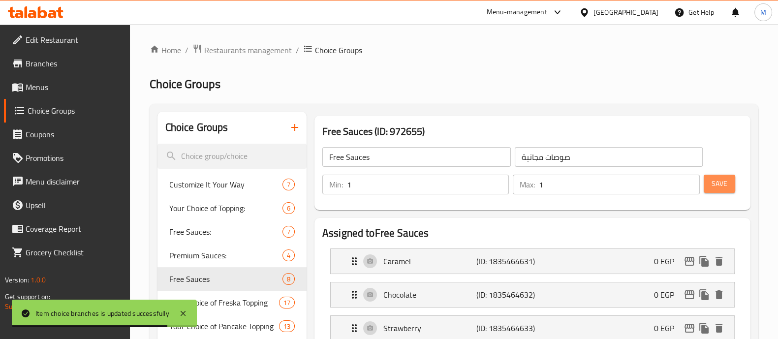
click at [726, 187] on span "Save" at bounding box center [720, 184] width 16 height 12
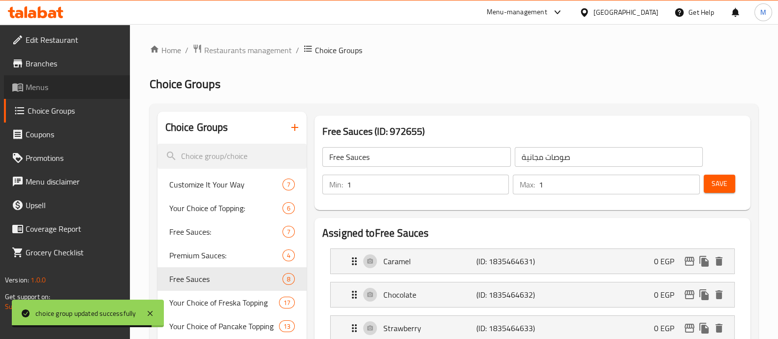
click at [54, 90] on span "Menus" at bounding box center [74, 87] width 96 height 12
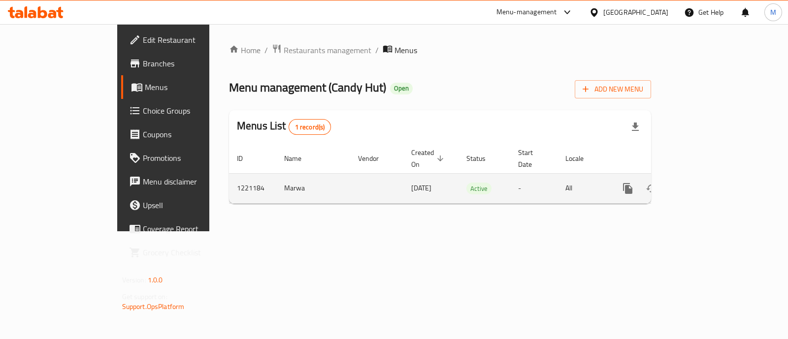
click at [704, 183] on icon "enhanced table" at bounding box center [699, 189] width 12 height 12
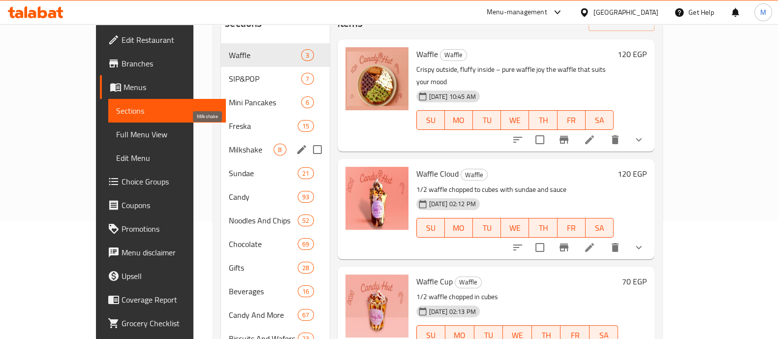
scroll to position [123, 0]
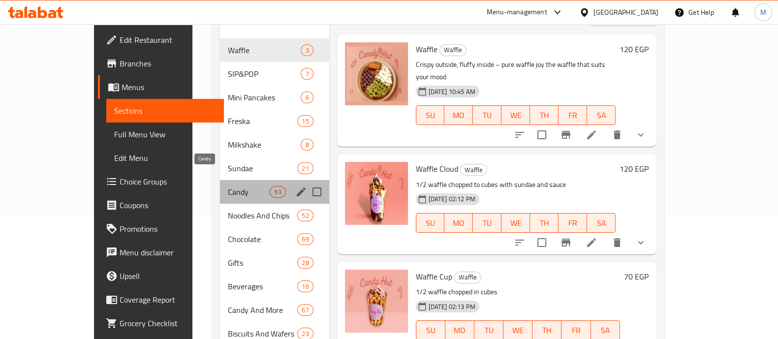
click at [228, 186] on span "Candy" at bounding box center [249, 192] width 42 height 12
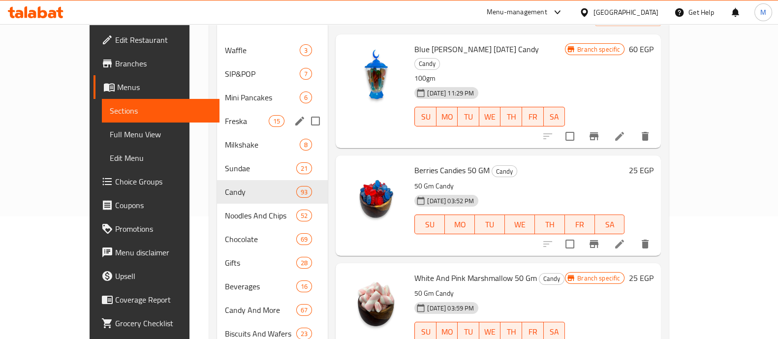
click at [225, 115] on span "Freska" at bounding box center [247, 121] width 44 height 12
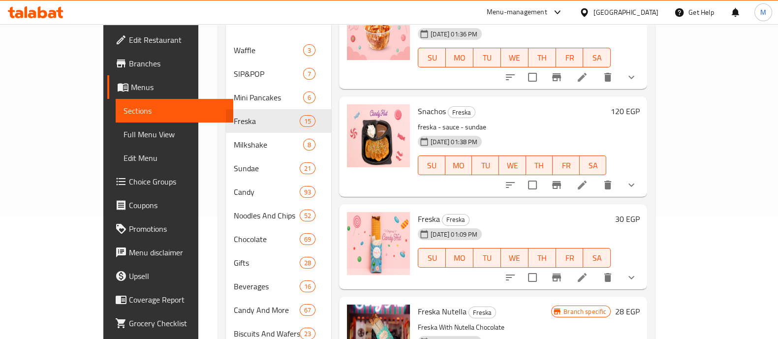
scroll to position [61, 0]
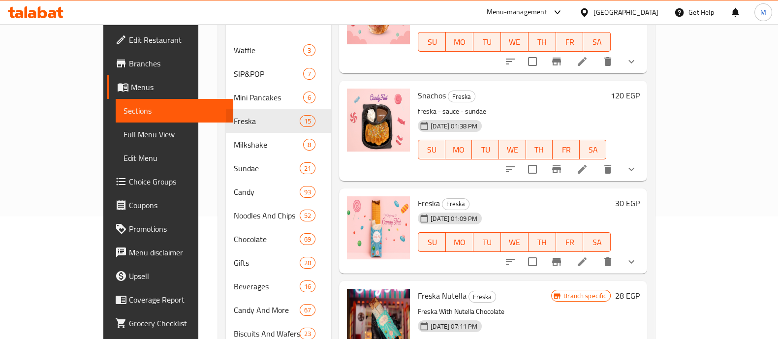
click at [643, 158] on button "show more" at bounding box center [632, 170] width 24 height 24
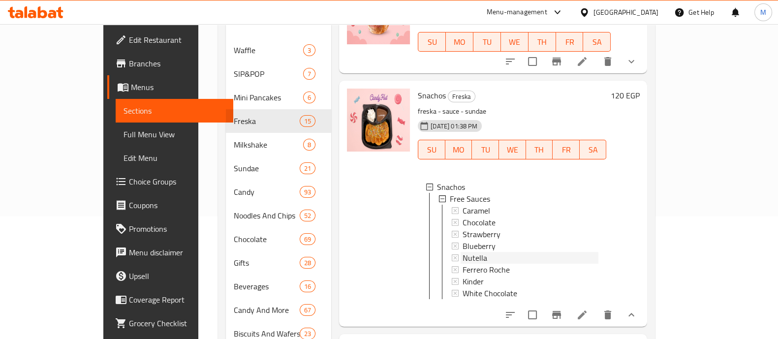
click at [463, 252] on span "Nutella" at bounding box center [475, 258] width 25 height 12
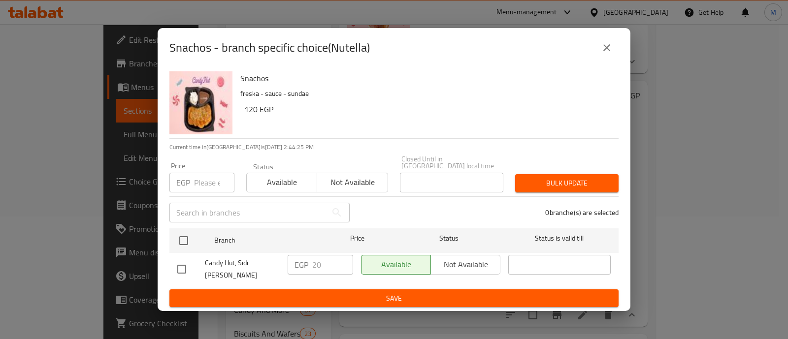
click at [605, 51] on icon "close" at bounding box center [606, 47] width 7 height 7
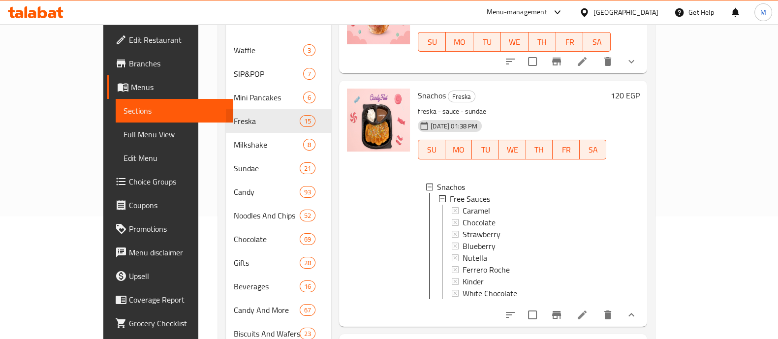
click at [129, 183] on span "Choice Groups" at bounding box center [177, 182] width 96 height 12
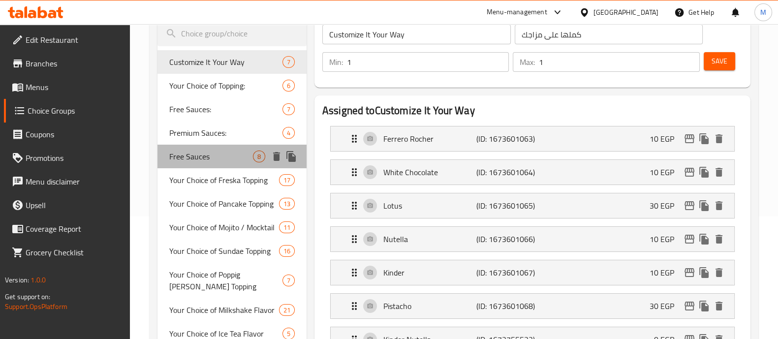
click at [184, 164] on div "Free Sauces 8" at bounding box center [232, 157] width 149 height 24
type input "Free Sauces"
type input "صوصات مجانية"
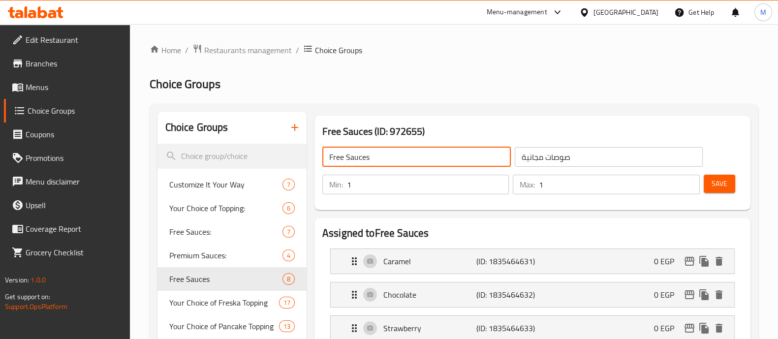
drag, startPoint x: 345, startPoint y: 156, endPoint x: 319, endPoint y: 155, distance: 25.6
click at [319, 155] on div "Free Sauces ​ صوصات مجانية ​" at bounding box center [512, 157] width 393 height 32
type input "Your Choice of Sauces"
click at [532, 155] on input "صوصات مجانية" at bounding box center [609, 157] width 189 height 20
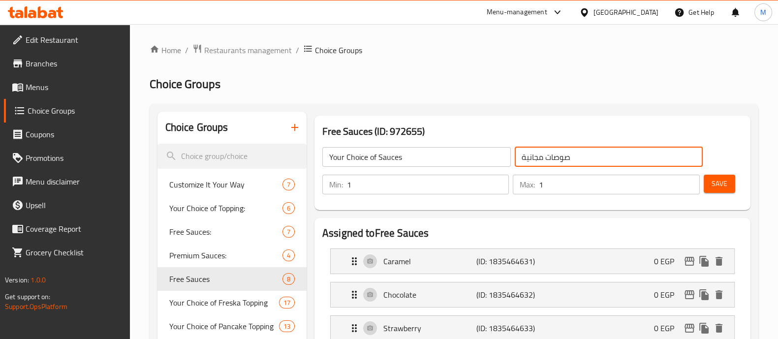
click at [532, 155] on input "صوصات مجانية" at bounding box center [609, 157] width 189 height 20
click at [521, 155] on input "صوصات" at bounding box center [609, 157] width 189 height 20
type input "اختيارك من صوصات"
click at [713, 187] on span "Save" at bounding box center [720, 184] width 16 height 12
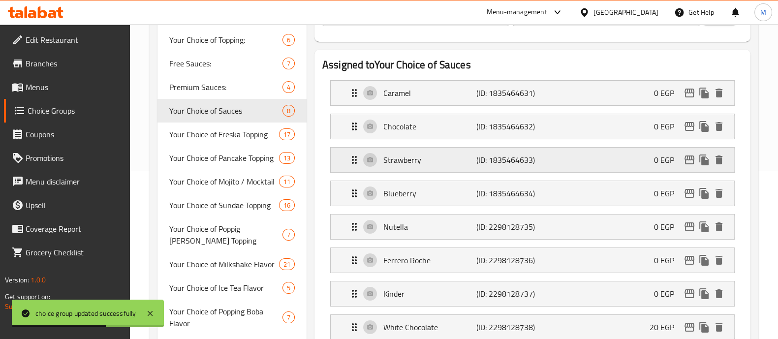
scroll to position [185, 0]
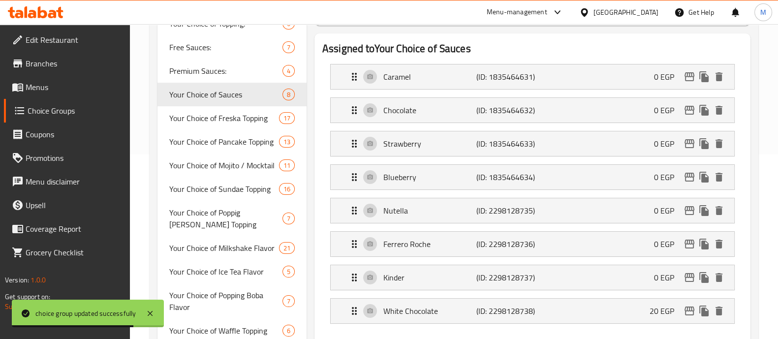
click at [37, 79] on link "Menus" at bounding box center [67, 87] width 126 height 24
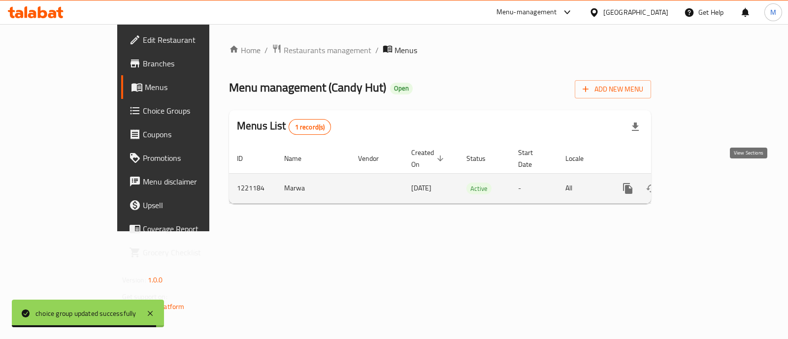
click at [704, 183] on icon "enhanced table" at bounding box center [699, 189] width 12 height 12
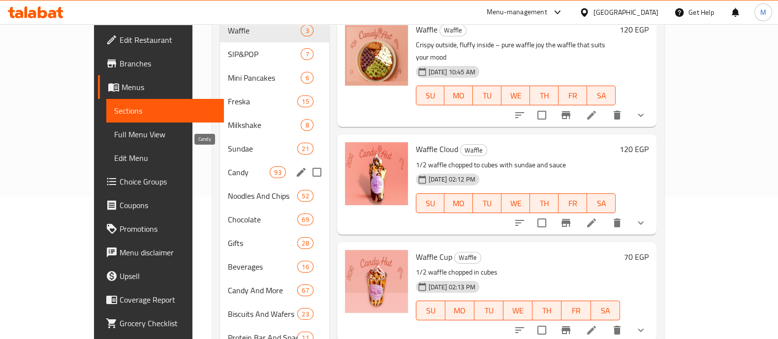
scroll to position [123, 0]
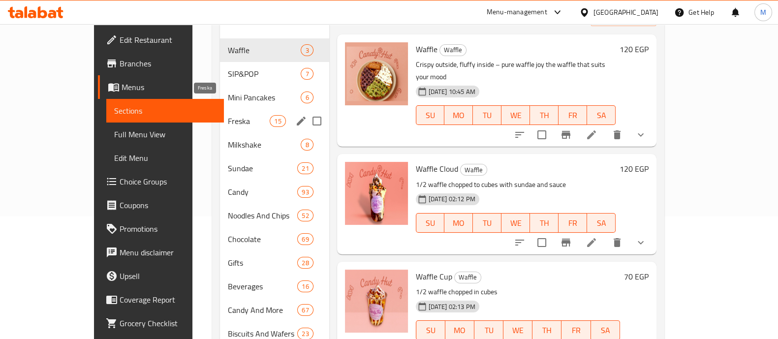
click at [228, 115] on span "Freska" at bounding box center [249, 121] width 42 height 12
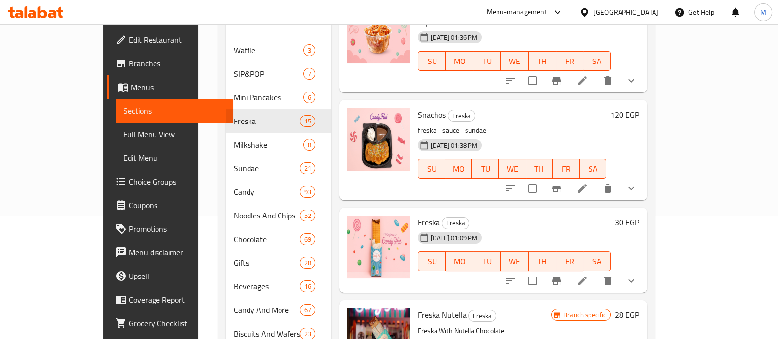
scroll to position [61, 0]
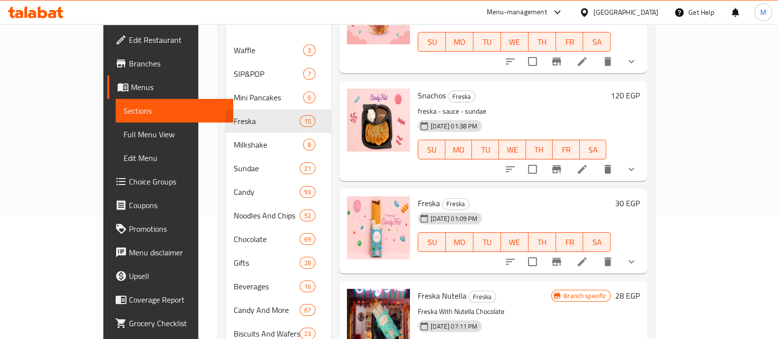
click at [643, 158] on button "show more" at bounding box center [632, 170] width 24 height 24
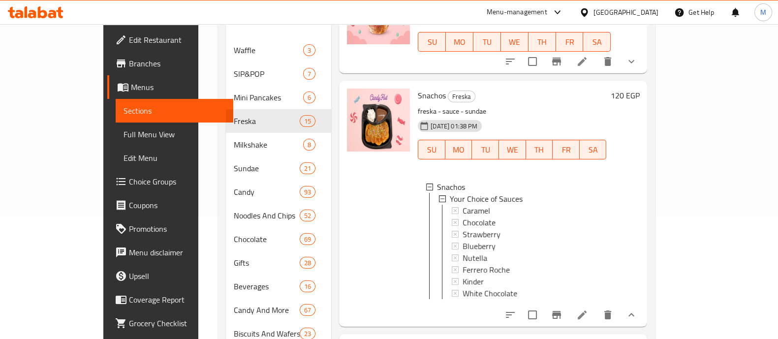
scroll to position [1, 0]
click at [474, 251] on div "Nutella" at bounding box center [531, 257] width 136 height 12
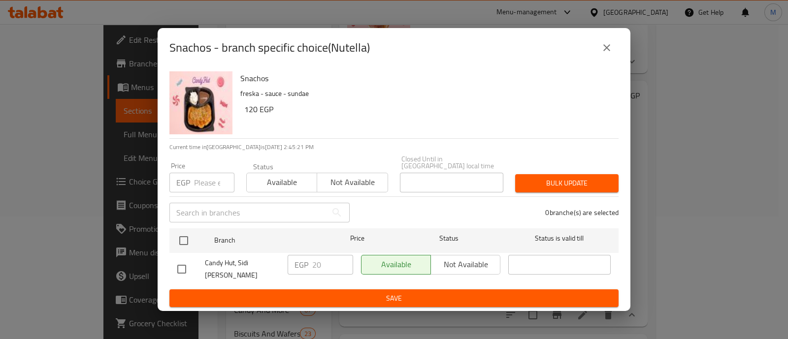
click at [615, 55] on button "close" at bounding box center [607, 48] width 24 height 24
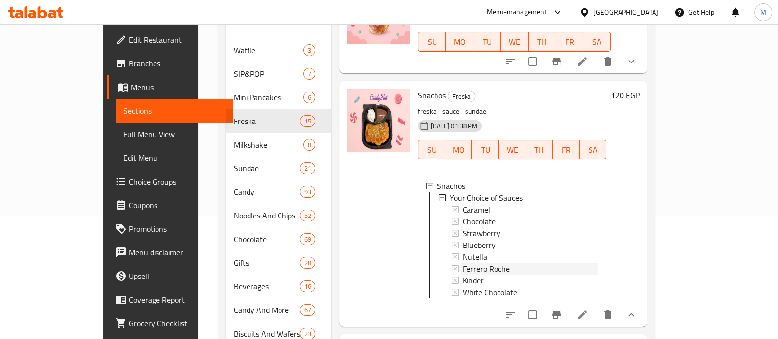
click at [467, 263] on span "Ferrero Roche" at bounding box center [486, 269] width 47 height 12
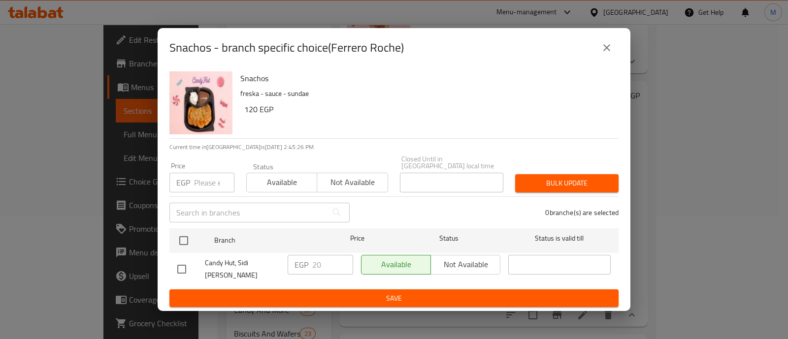
click at [607, 54] on icon "close" at bounding box center [606, 48] width 12 height 12
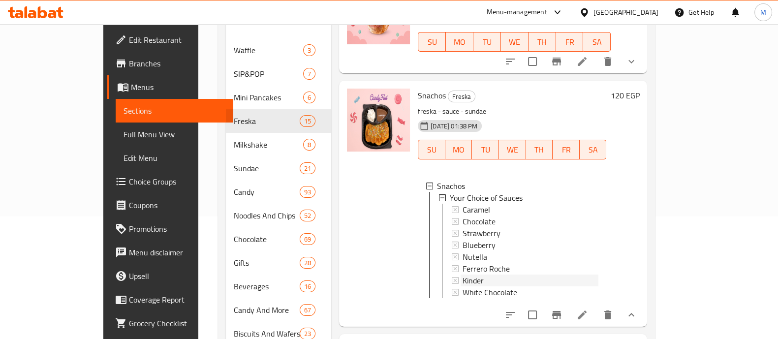
click at [474, 275] on div "Kinder" at bounding box center [531, 281] width 136 height 12
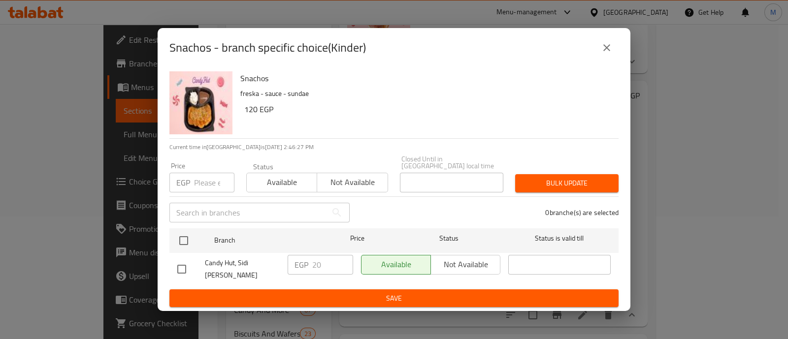
click at [609, 54] on icon "close" at bounding box center [606, 48] width 12 height 12
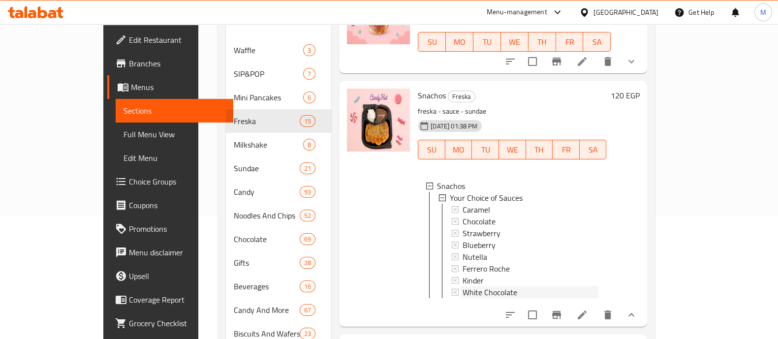
click at [490, 286] on div "White Chocolate" at bounding box center [531, 292] width 136 height 12
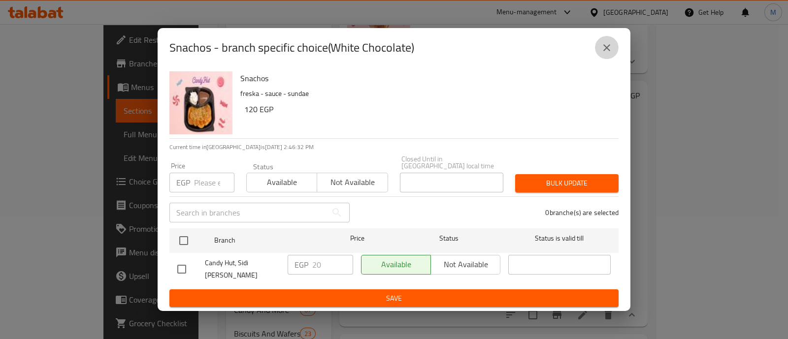
click at [603, 54] on icon "close" at bounding box center [606, 48] width 12 height 12
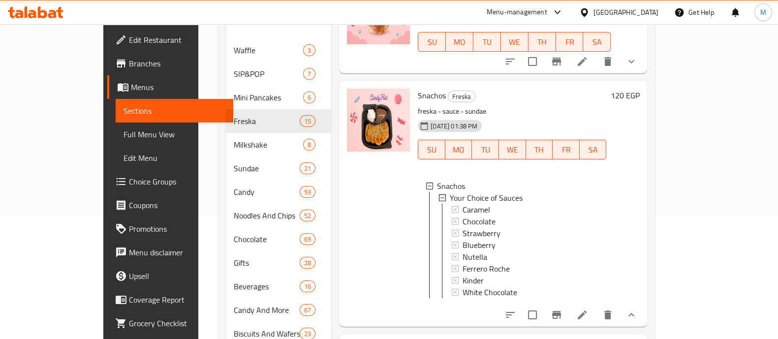
click at [643, 310] on button "show more" at bounding box center [632, 315] width 24 height 24
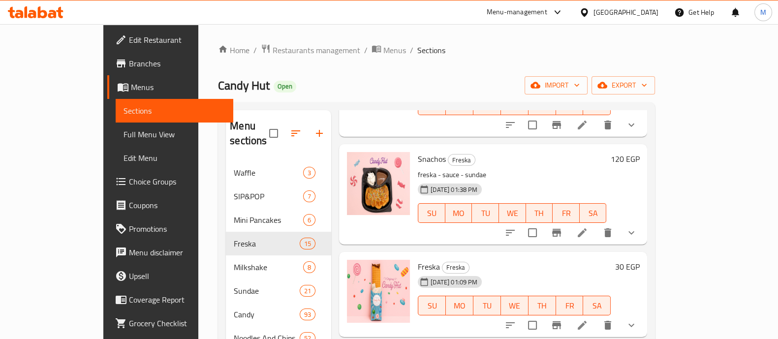
scroll to position [123, 0]
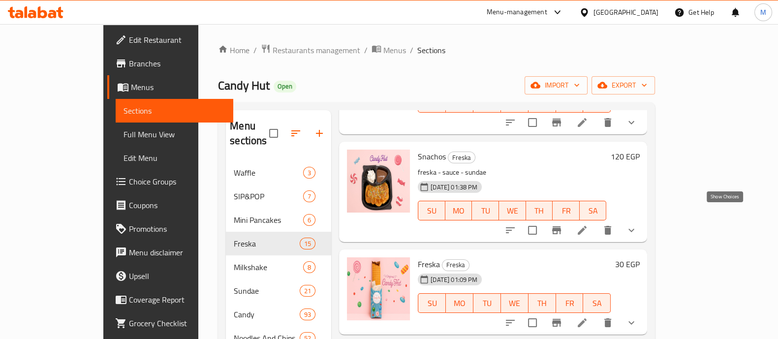
click at [637, 224] on icon "show more" at bounding box center [632, 230] width 12 height 12
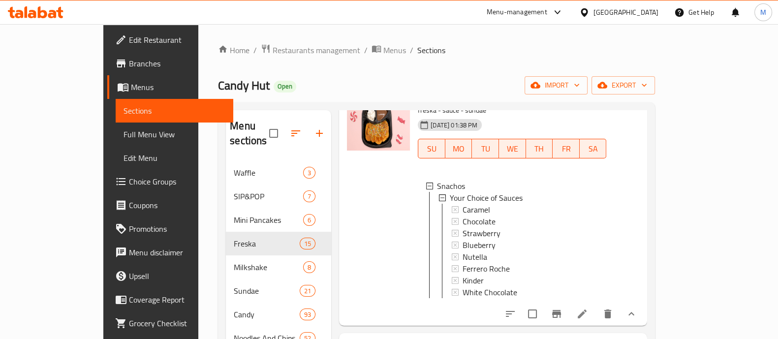
scroll to position [1, 0]
click at [588, 308] on icon at bounding box center [582, 314] width 12 height 12
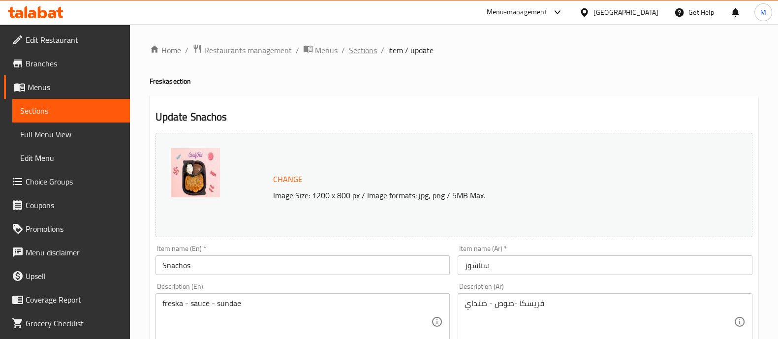
click at [370, 51] on span "Sections" at bounding box center [363, 50] width 28 height 12
